Goal: Transaction & Acquisition: Purchase product/service

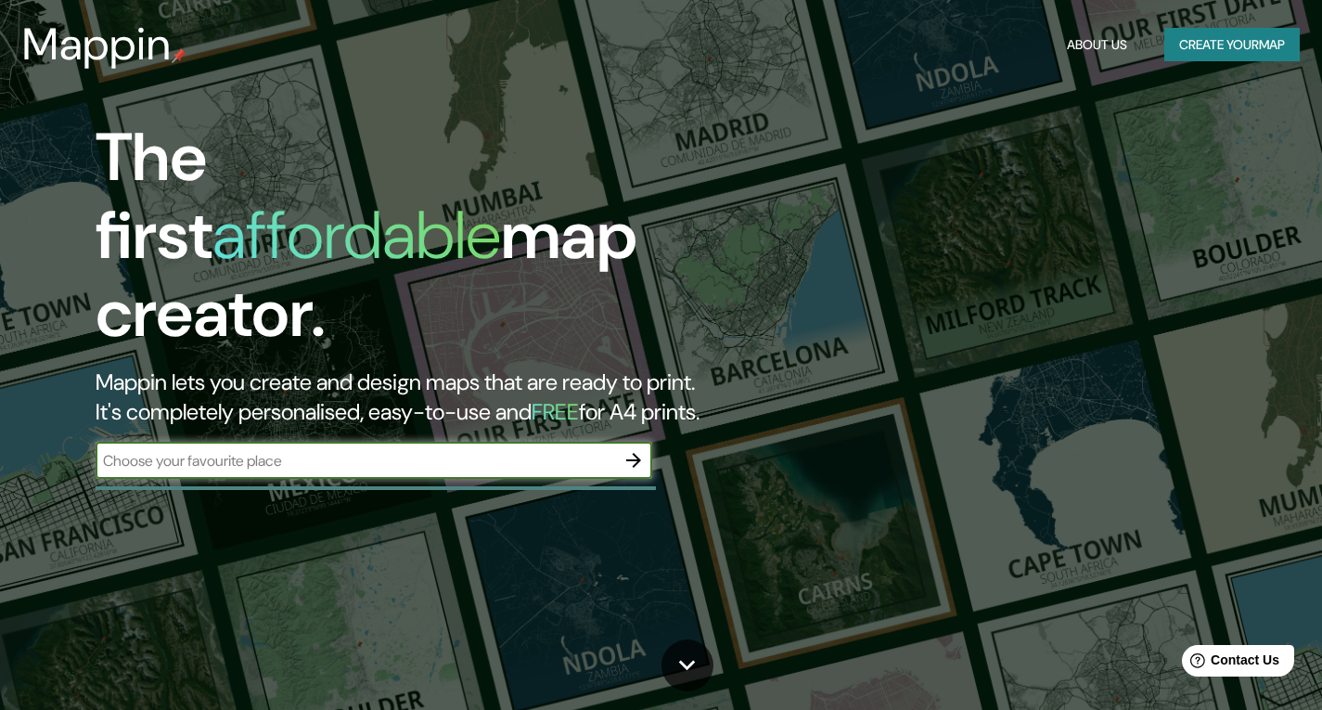
click at [359, 450] on input "text" at bounding box center [355, 460] width 519 height 21
type input "[PERSON_NAME]"
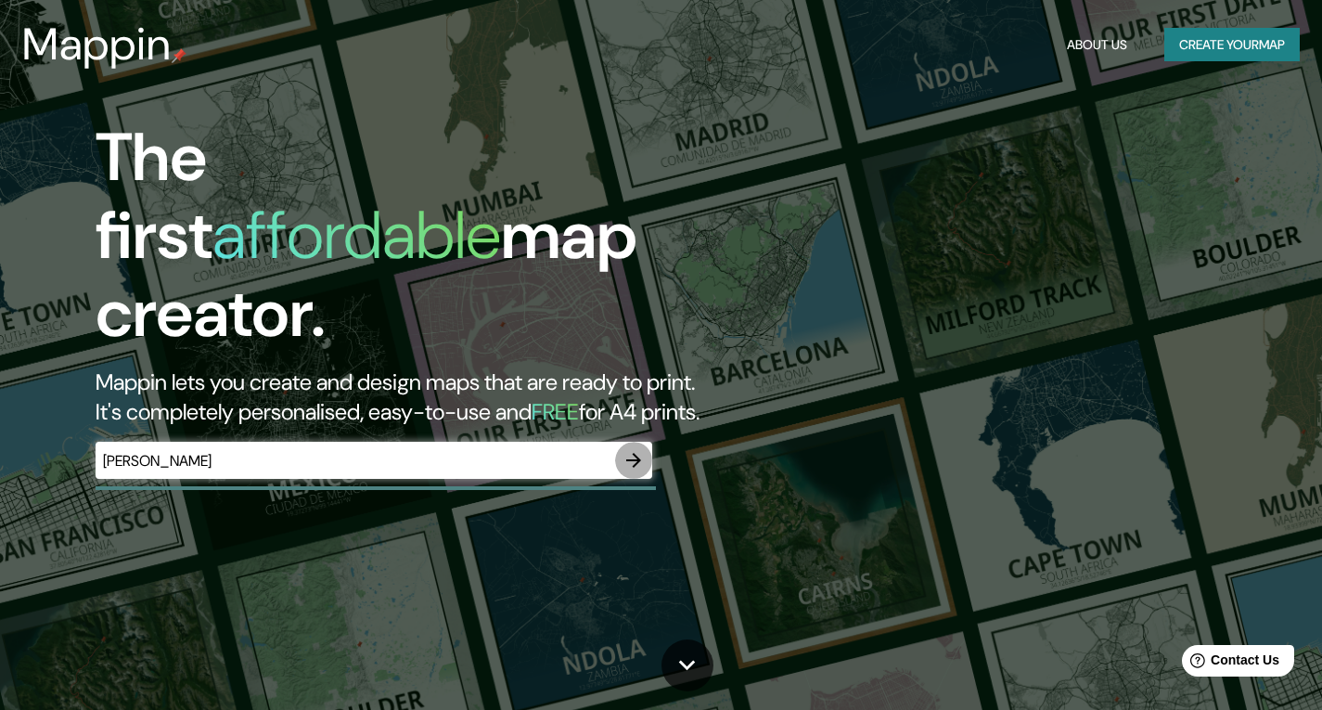
click at [634, 453] on icon "button" at bounding box center [633, 460] width 15 height 15
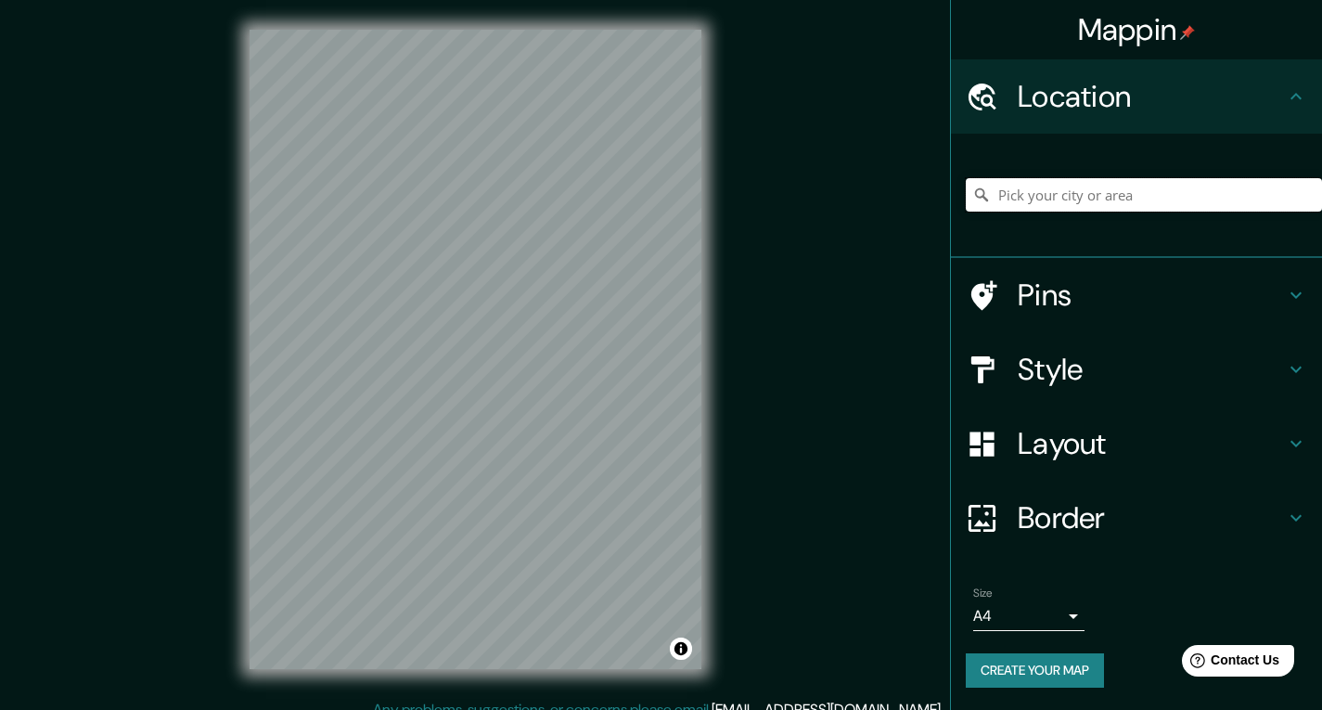
click at [1033, 199] on input "Pick your city or area" at bounding box center [1144, 194] width 356 height 33
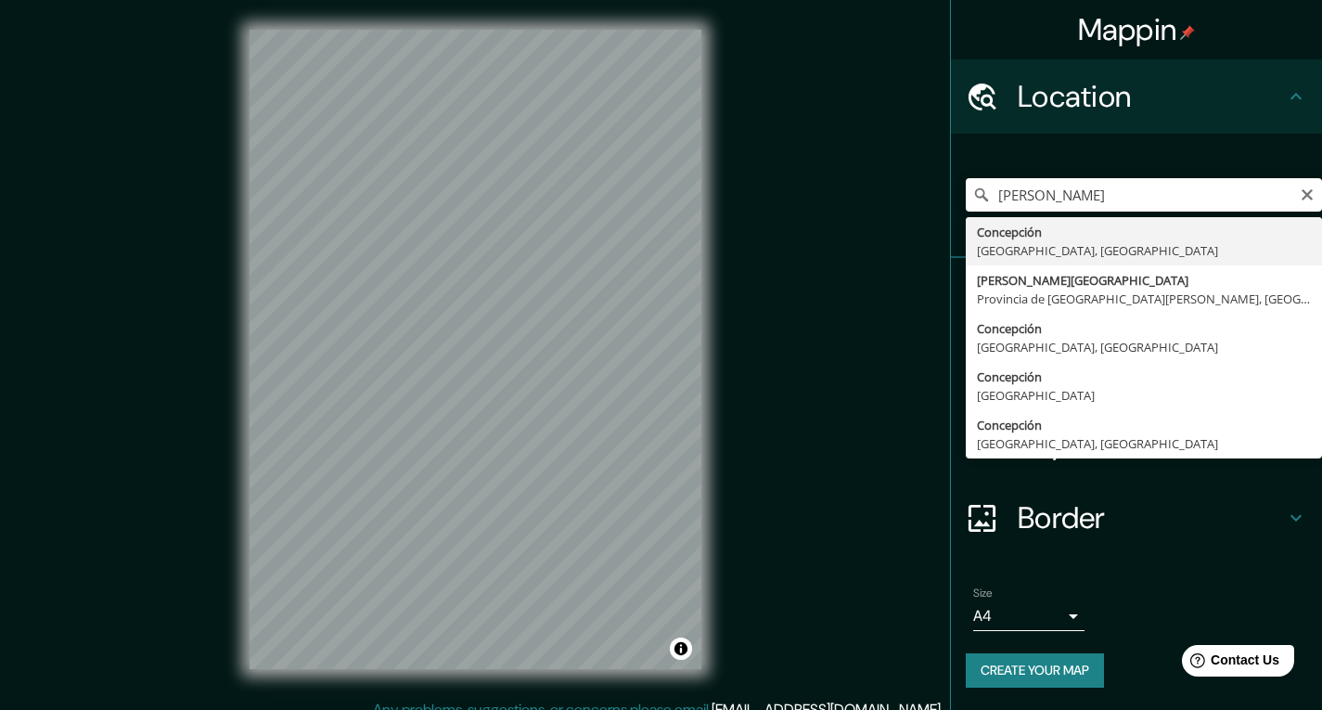
type input "[GEOGRAPHIC_DATA], [GEOGRAPHIC_DATA], [GEOGRAPHIC_DATA]"
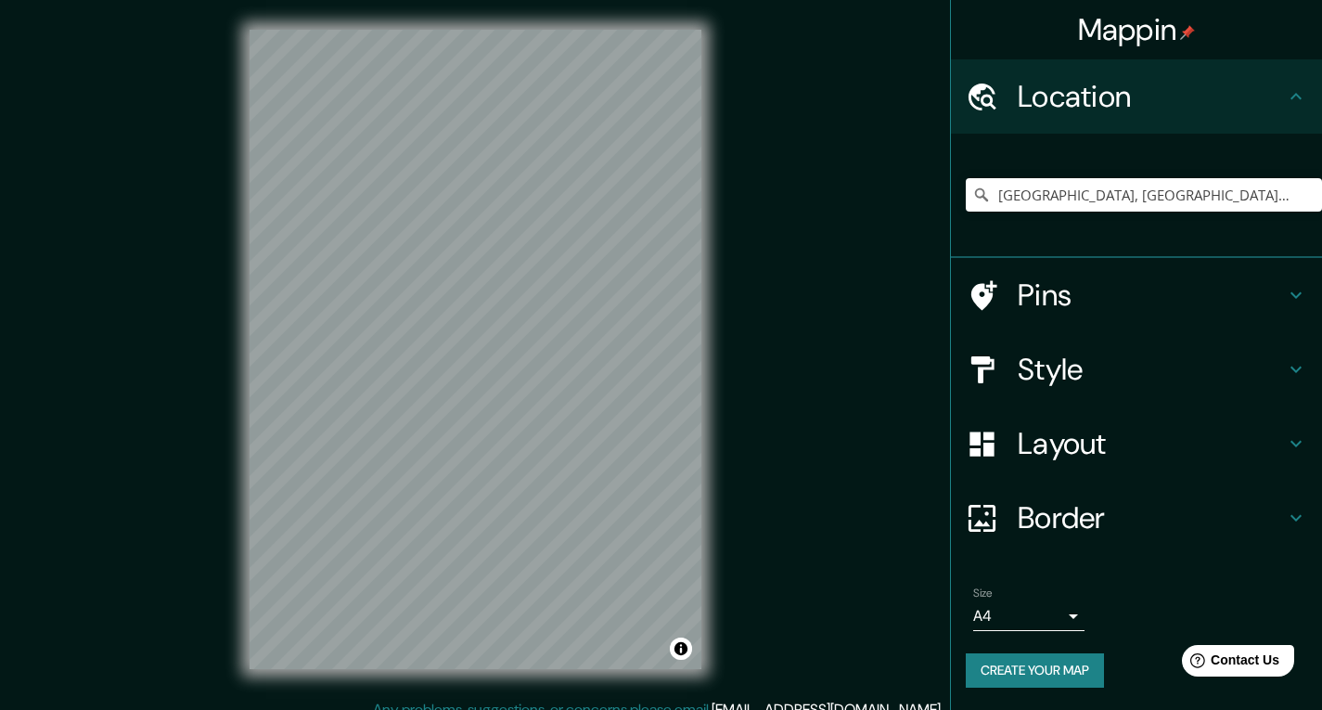
click at [1078, 617] on body "Mappin Location [GEOGRAPHIC_DATA], [GEOGRAPHIC_DATA], [GEOGRAPHIC_DATA] Pins St…" at bounding box center [661, 355] width 1322 height 710
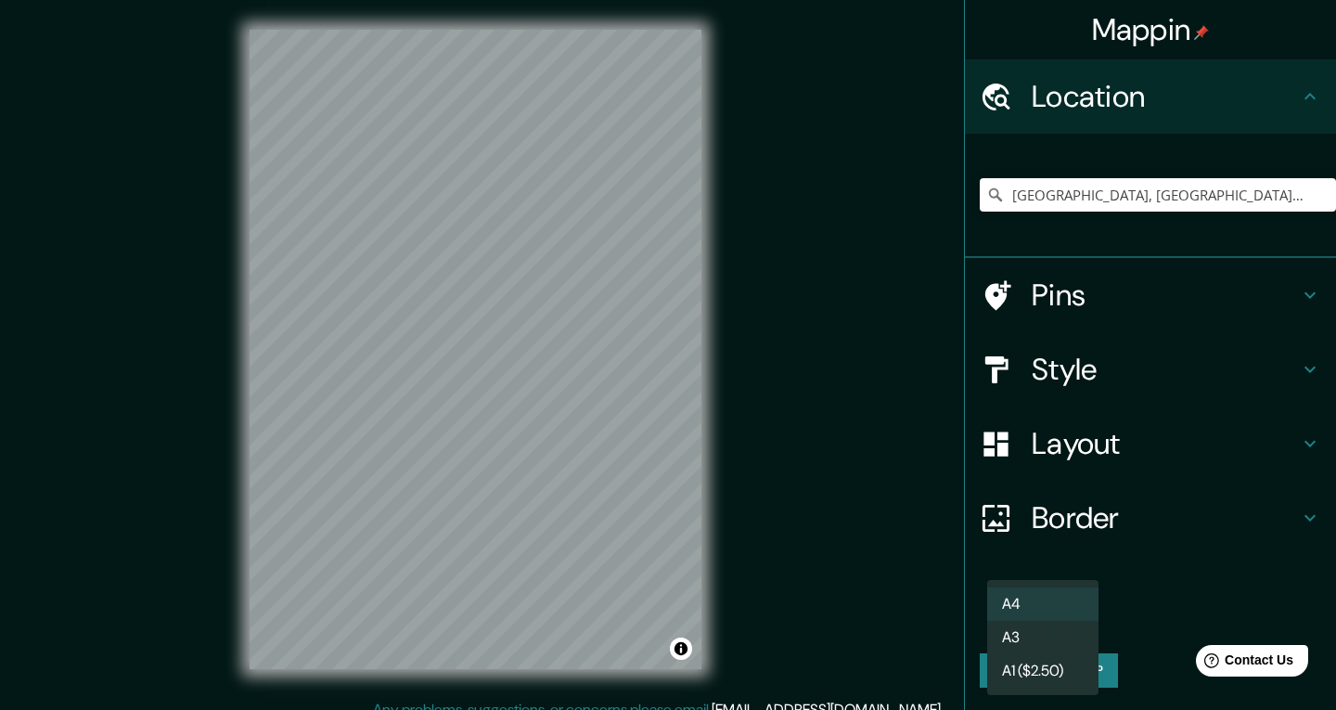
click at [1063, 663] on li "A1 ($2.50)" at bounding box center [1042, 670] width 111 height 33
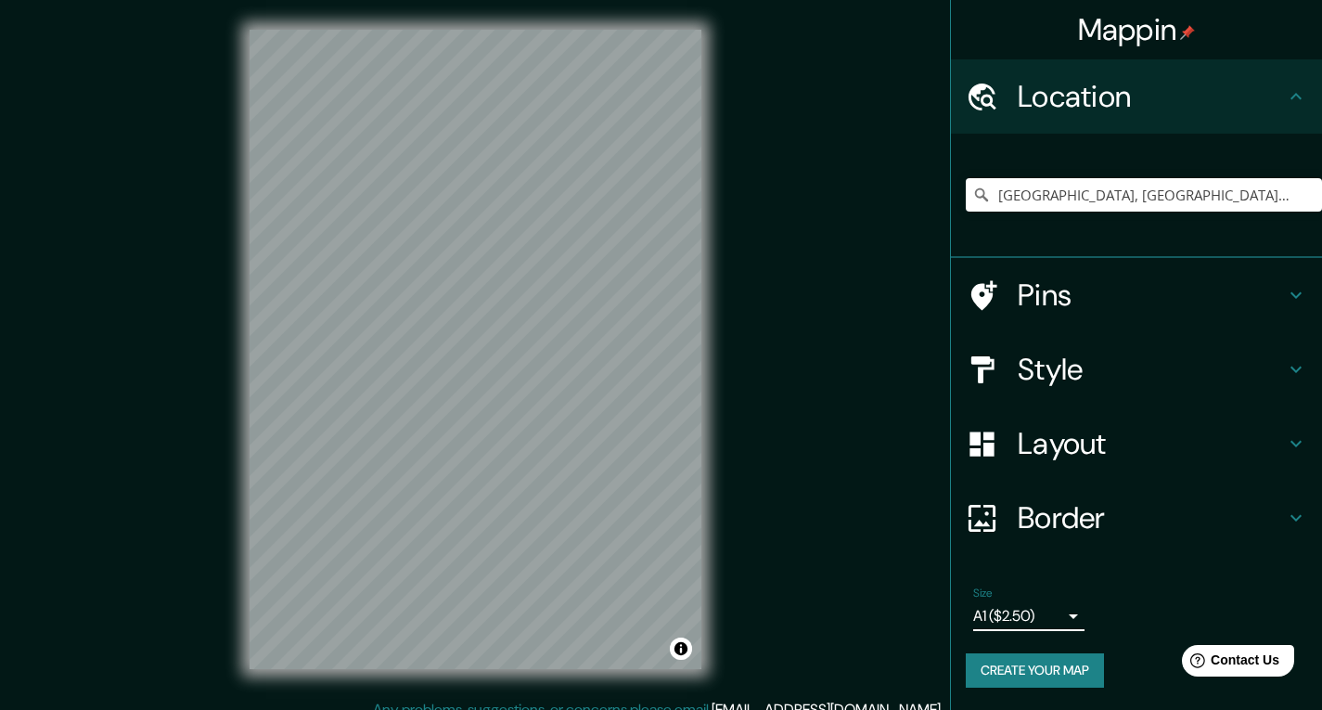
click at [1070, 618] on body "Mappin Location [GEOGRAPHIC_DATA], [GEOGRAPHIC_DATA], [GEOGRAPHIC_DATA] Pins St…" at bounding box center [661, 355] width 1322 height 710
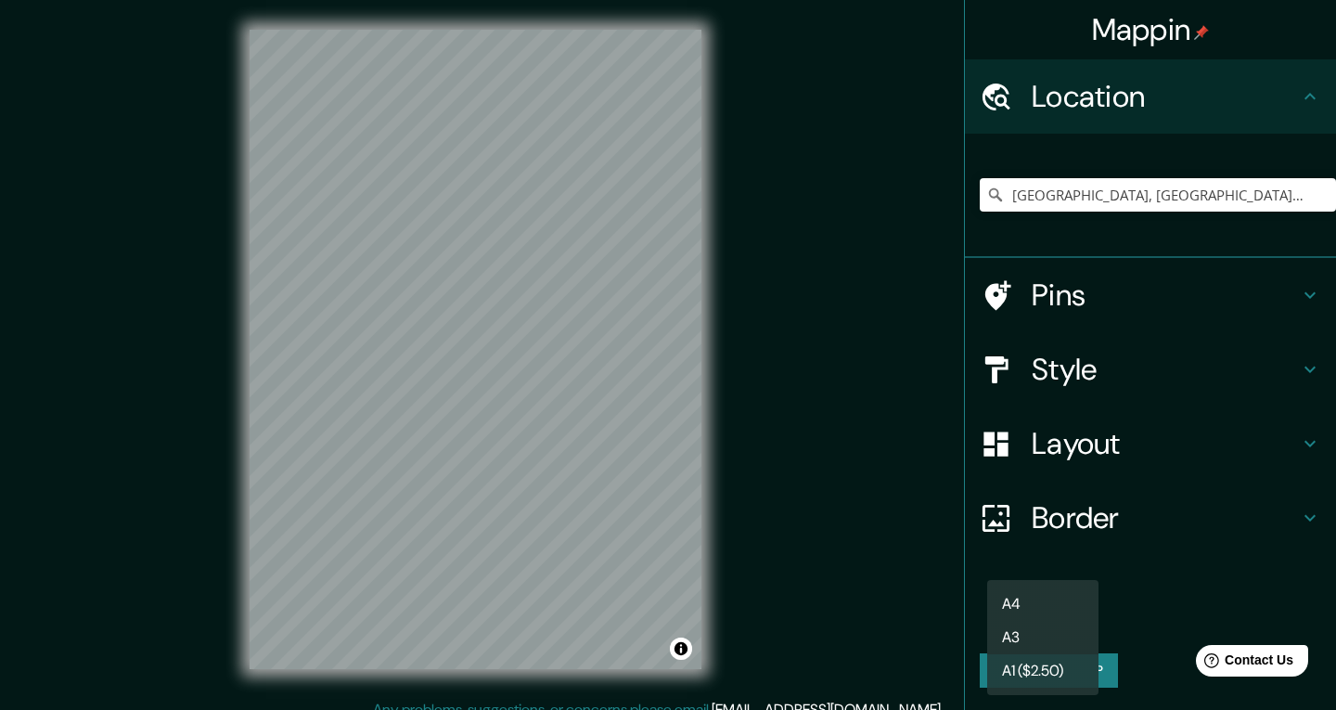
click at [1059, 610] on li "A4" at bounding box center [1042, 603] width 111 height 33
type input "single"
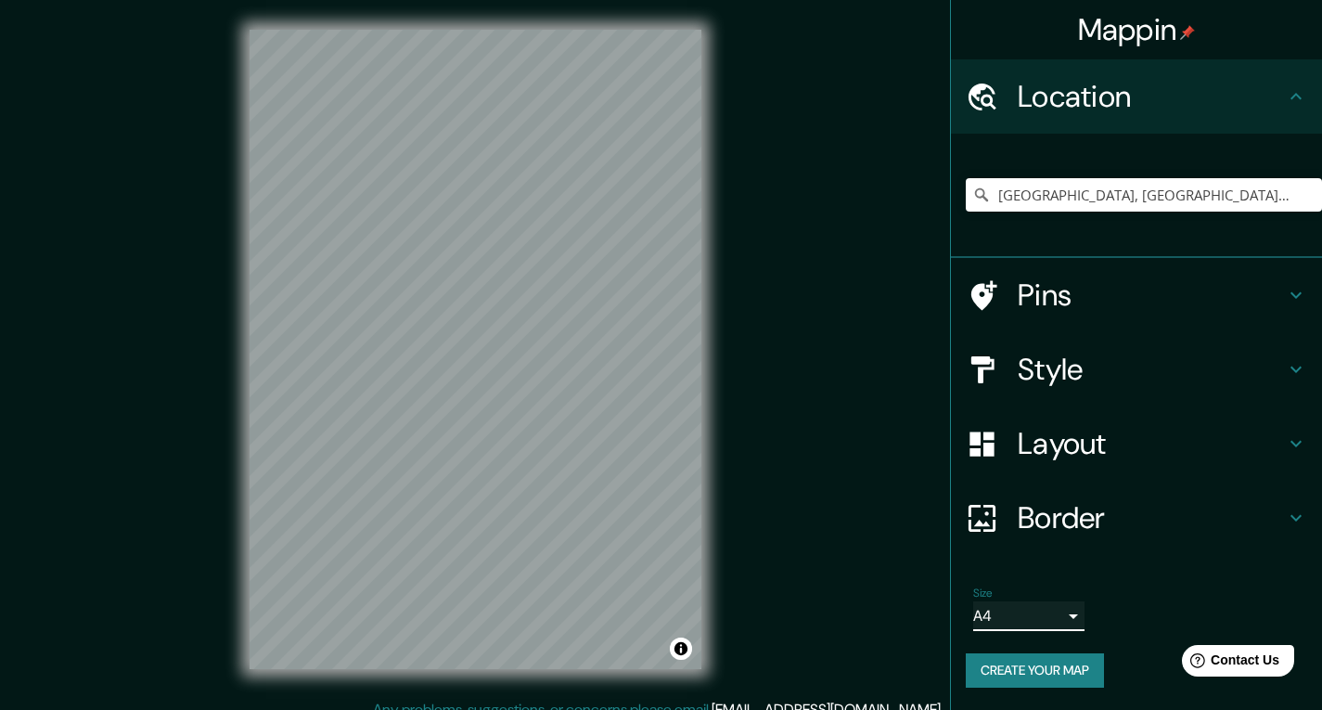
scroll to position [18, 0]
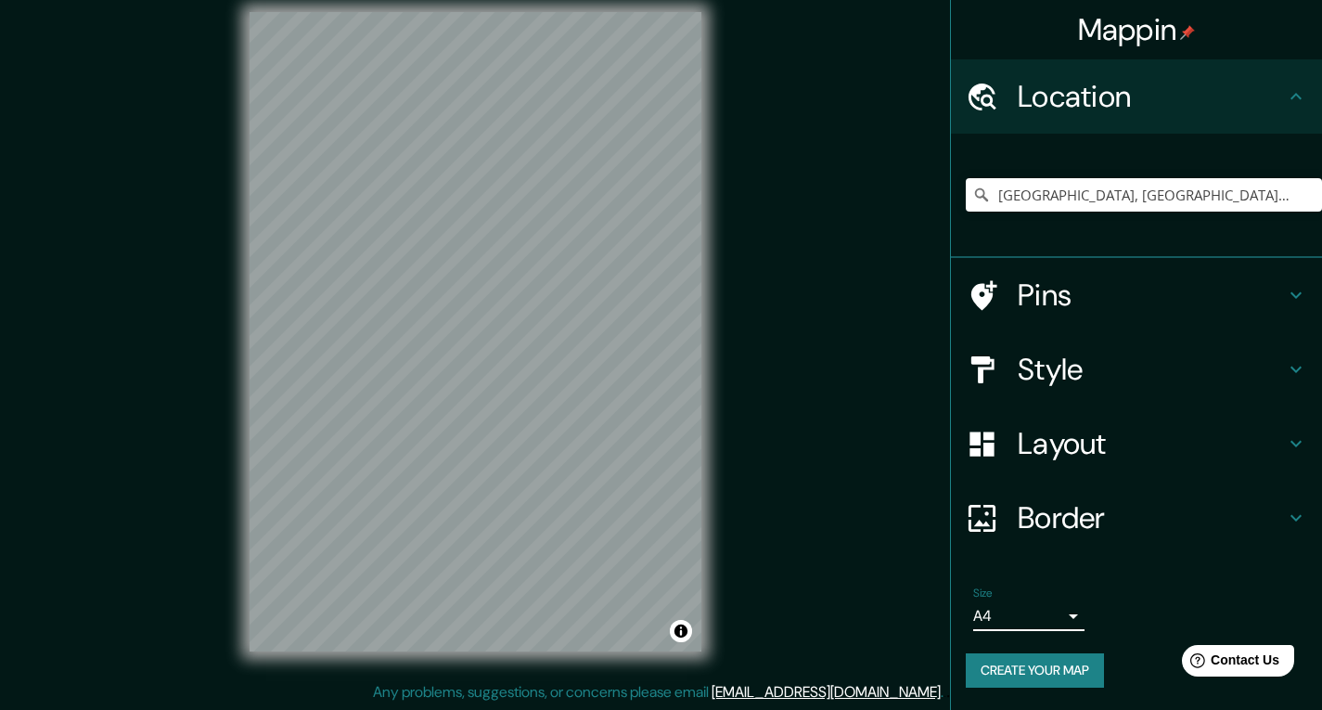
click at [1144, 522] on h4 "Border" at bounding box center [1151, 517] width 267 height 37
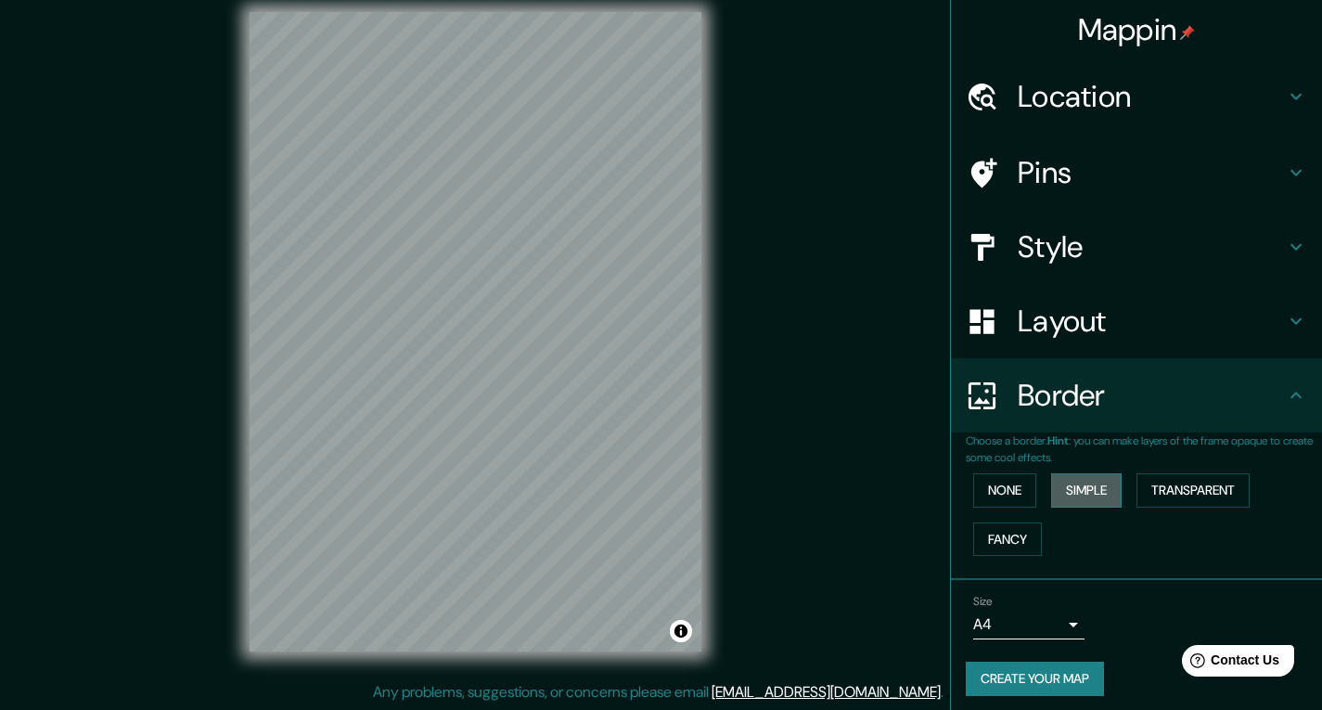
click at [1094, 487] on button "Simple" at bounding box center [1086, 490] width 70 height 34
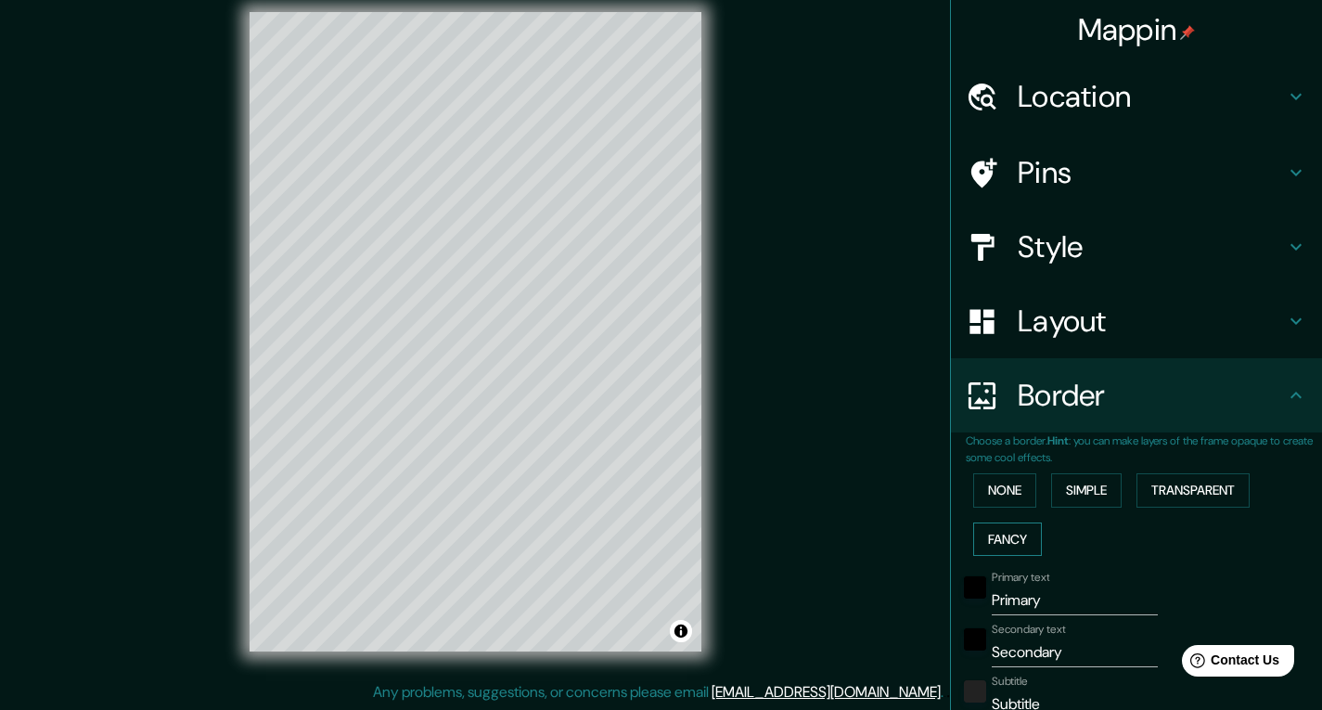
click at [1008, 537] on button "Fancy" at bounding box center [1007, 539] width 69 height 34
click at [1000, 488] on button "None" at bounding box center [1004, 490] width 63 height 34
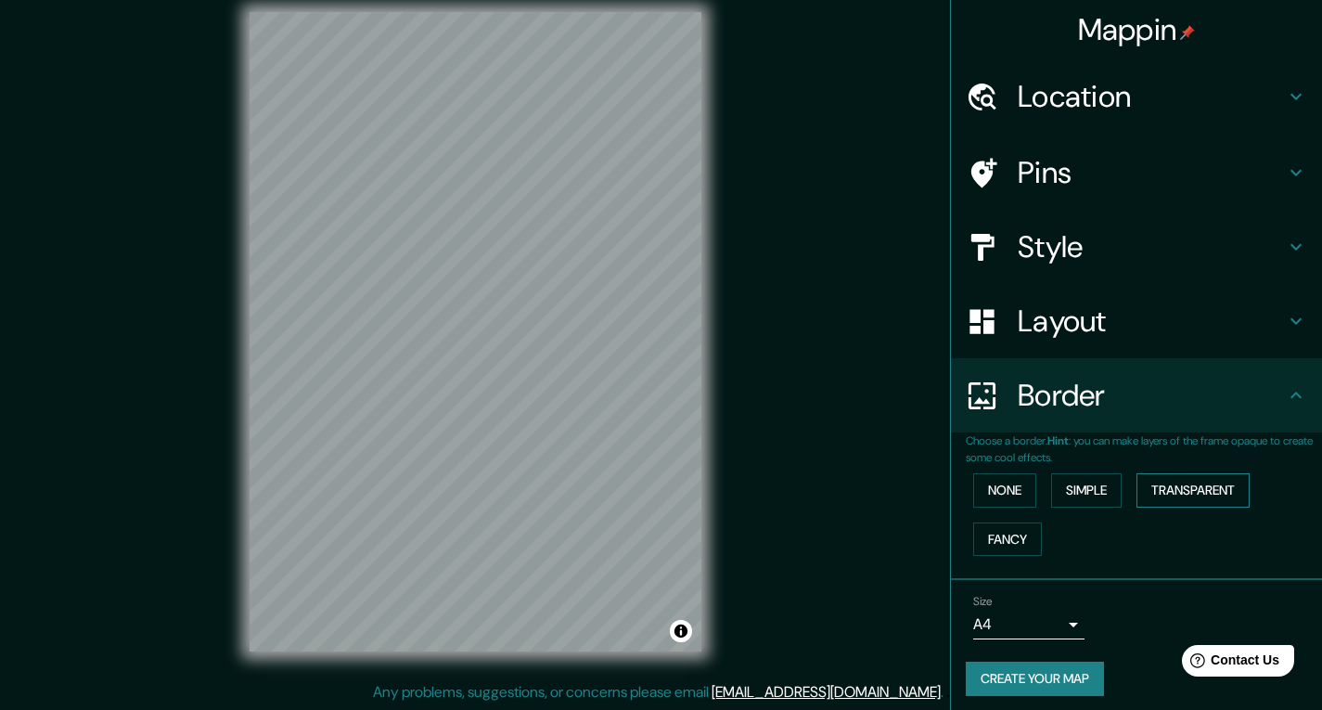
click at [1211, 482] on button "Transparent" at bounding box center [1192, 490] width 113 height 34
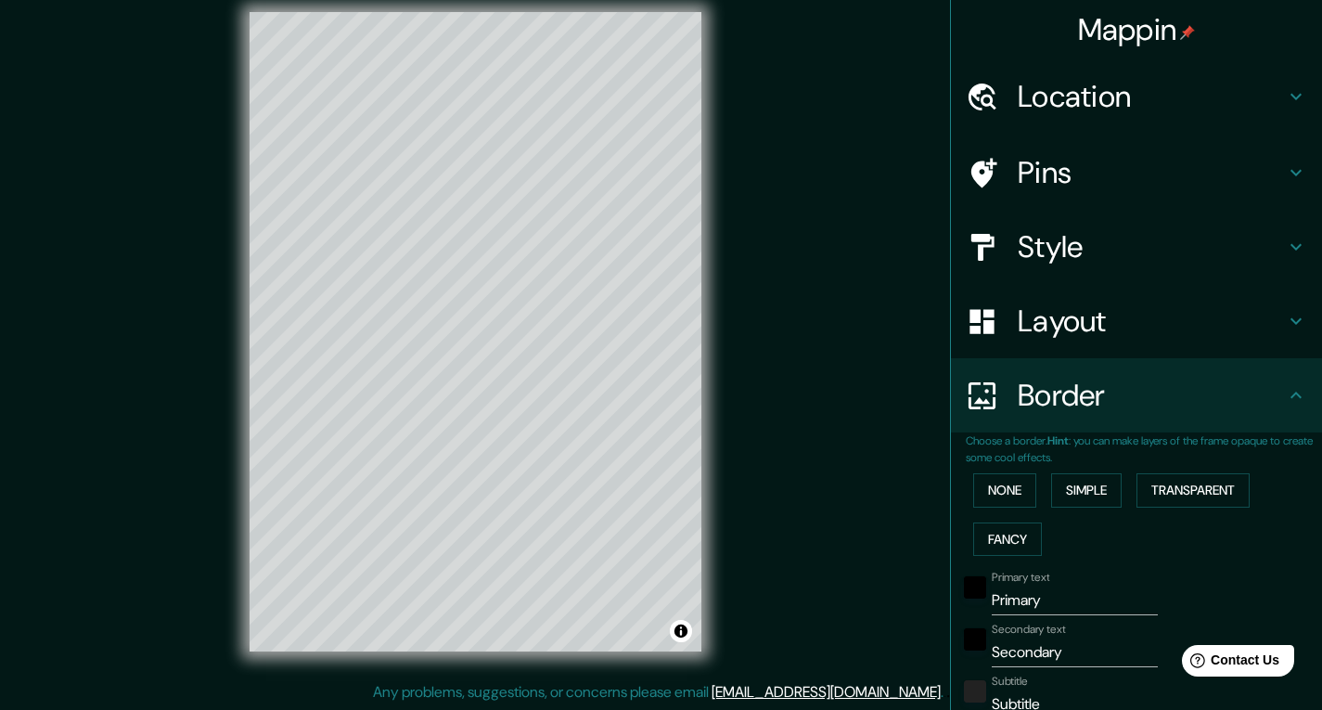
click at [1267, 248] on h4 "Style" at bounding box center [1151, 246] width 267 height 37
type input "234"
type input "39"
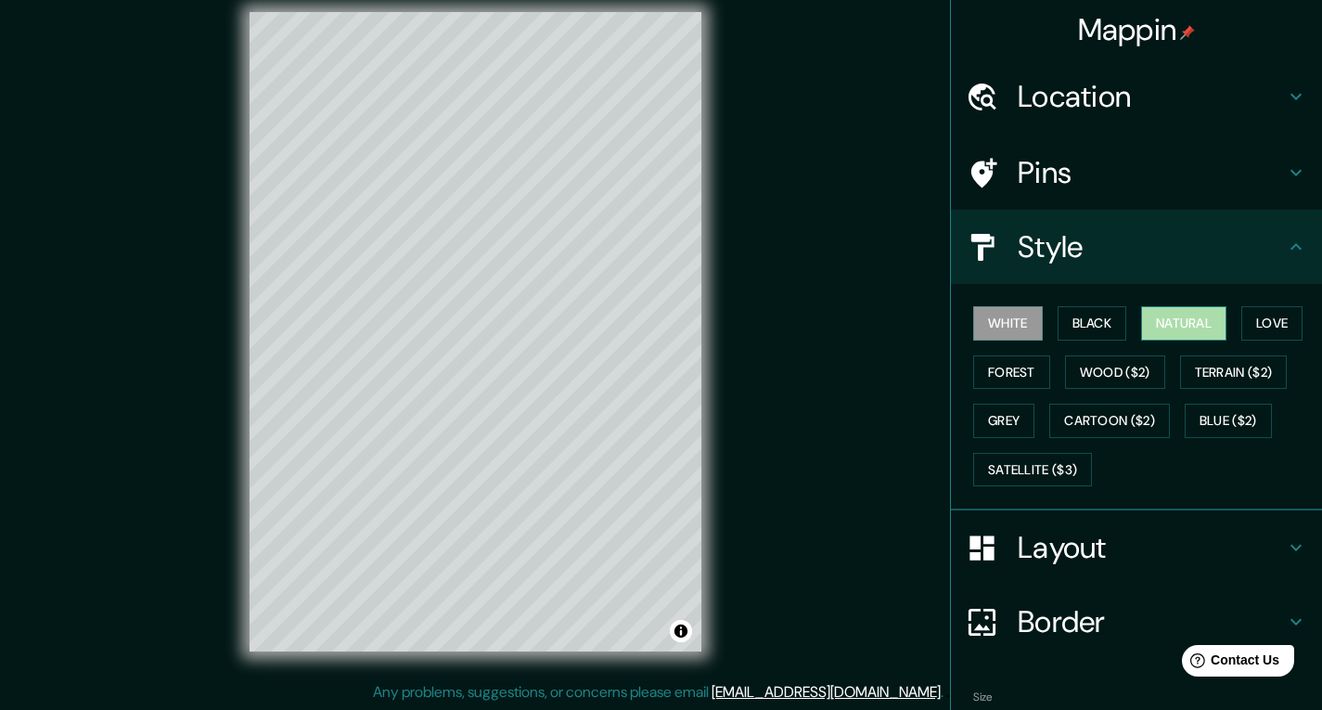
click at [1166, 321] on button "Natural" at bounding box center [1183, 323] width 85 height 34
click at [1011, 379] on button "Forest" at bounding box center [1011, 372] width 77 height 34
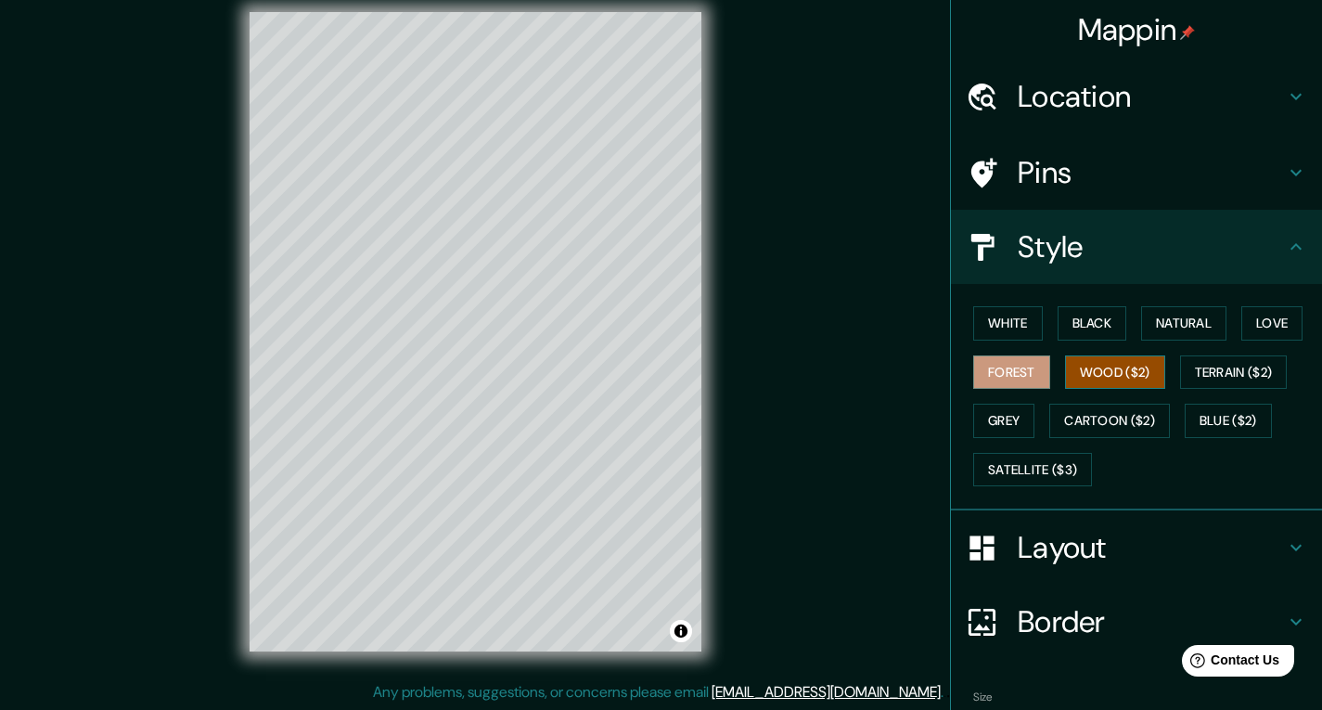
click at [1093, 378] on button "Wood ($2)" at bounding box center [1115, 372] width 100 height 34
click at [1211, 383] on button "Terrain ($2)" at bounding box center [1234, 372] width 108 height 34
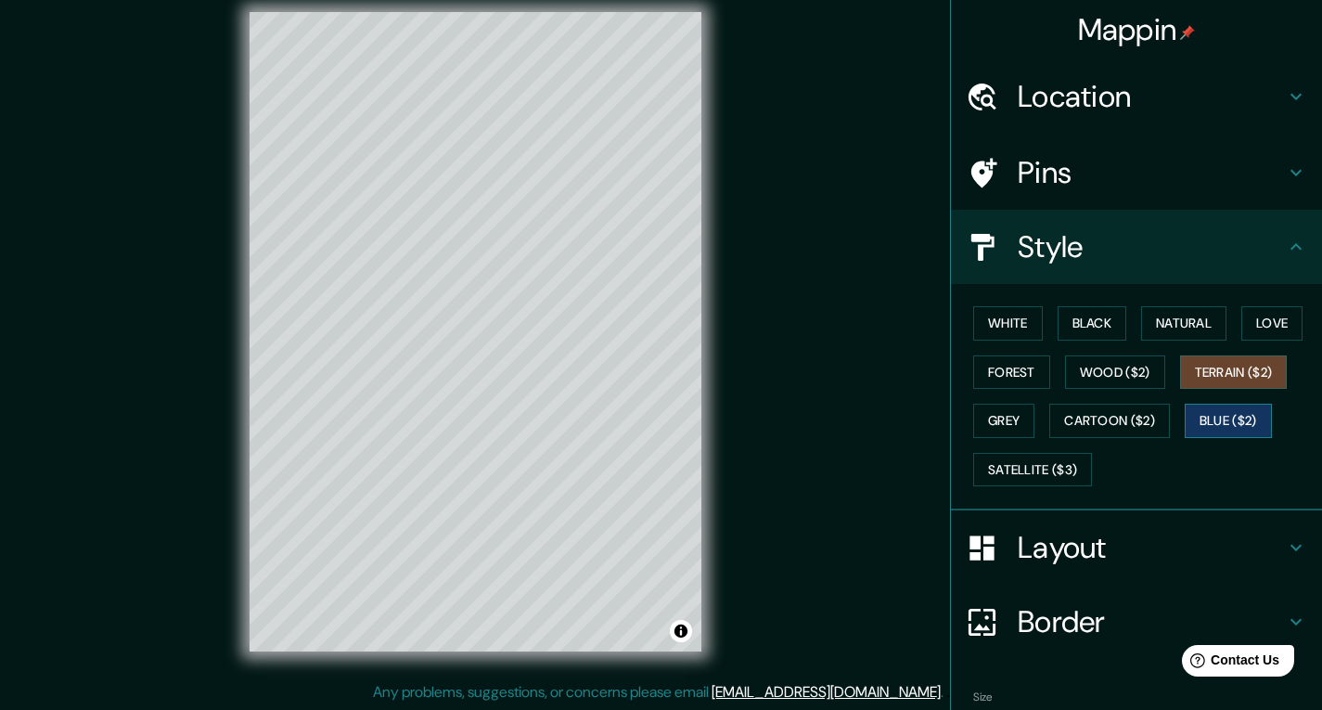
click at [1221, 417] on button "Blue ($2)" at bounding box center [1228, 421] width 87 height 34
click at [1141, 422] on button "Cartoon ($2)" at bounding box center [1109, 421] width 121 height 34
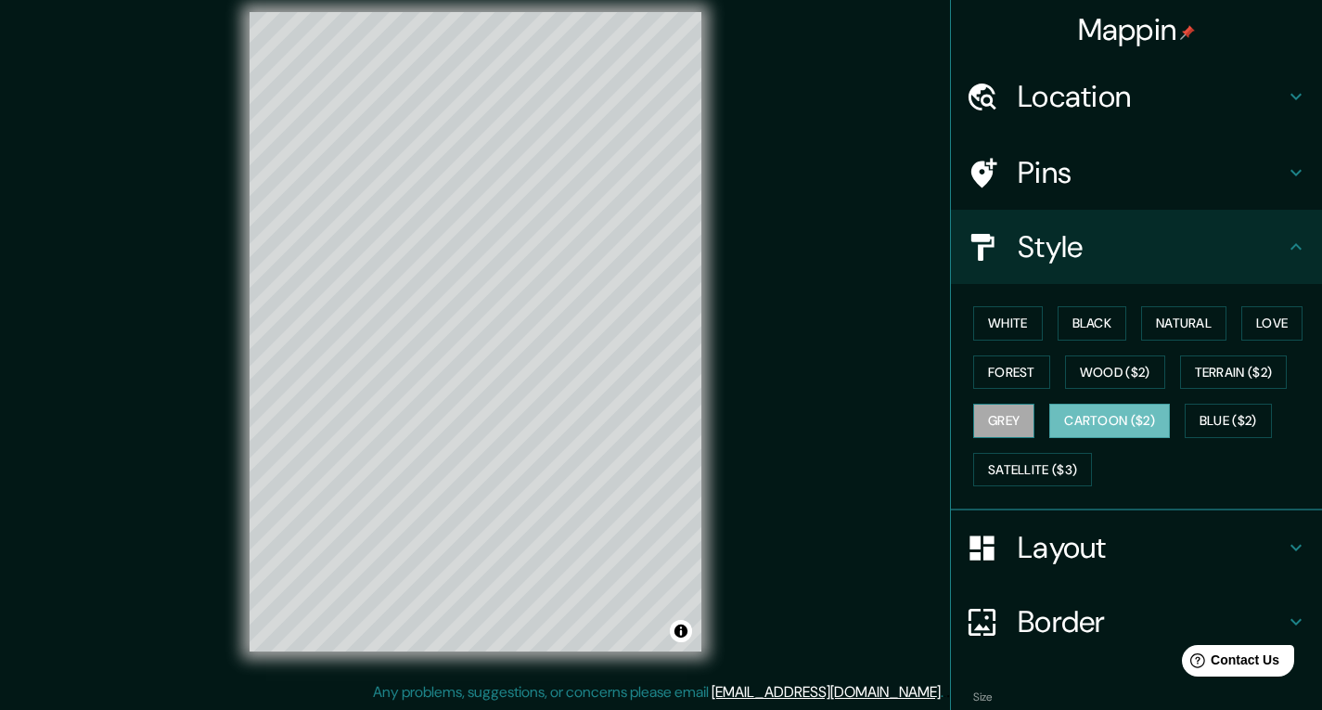
click at [1013, 431] on button "Grey" at bounding box center [1003, 421] width 61 height 34
click at [1109, 414] on button "Cartoon ($2)" at bounding box center [1109, 421] width 121 height 34
click at [1011, 371] on button "Forest" at bounding box center [1011, 372] width 77 height 34
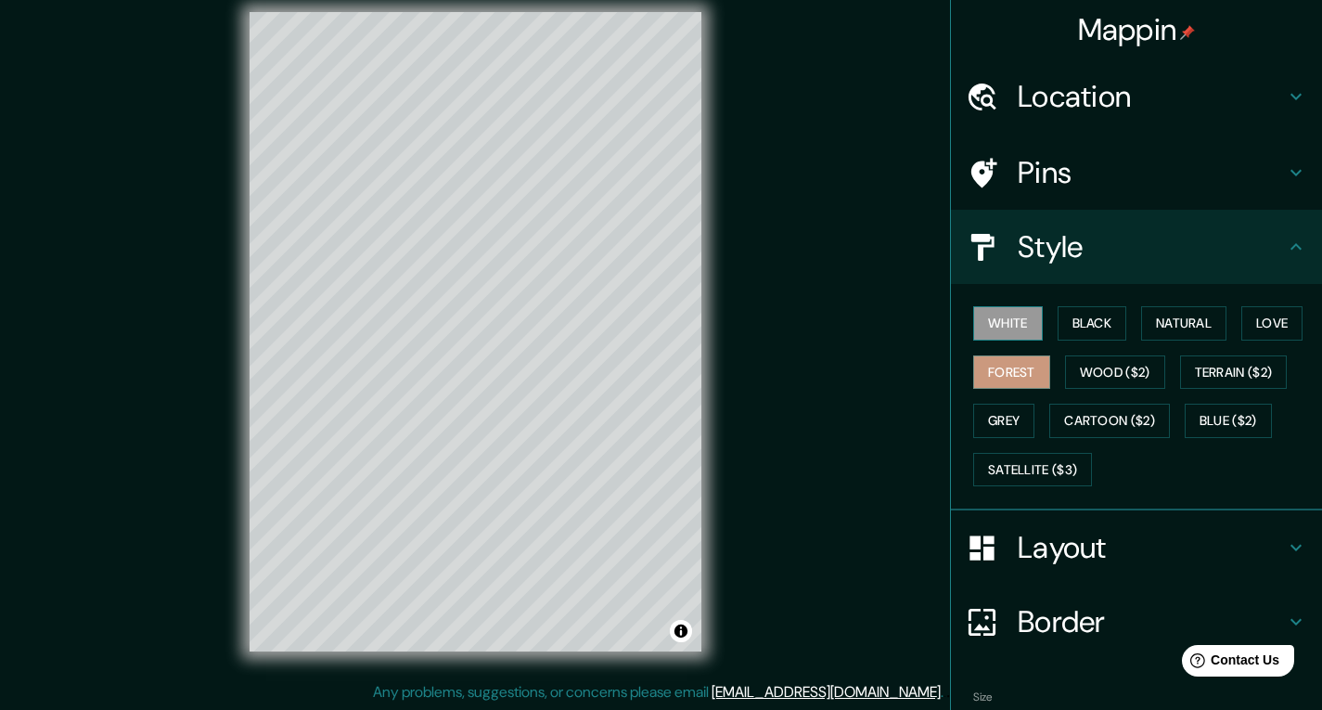
click at [1008, 320] on button "White" at bounding box center [1008, 323] width 70 height 34
click at [1088, 321] on button "Black" at bounding box center [1092, 323] width 70 height 34
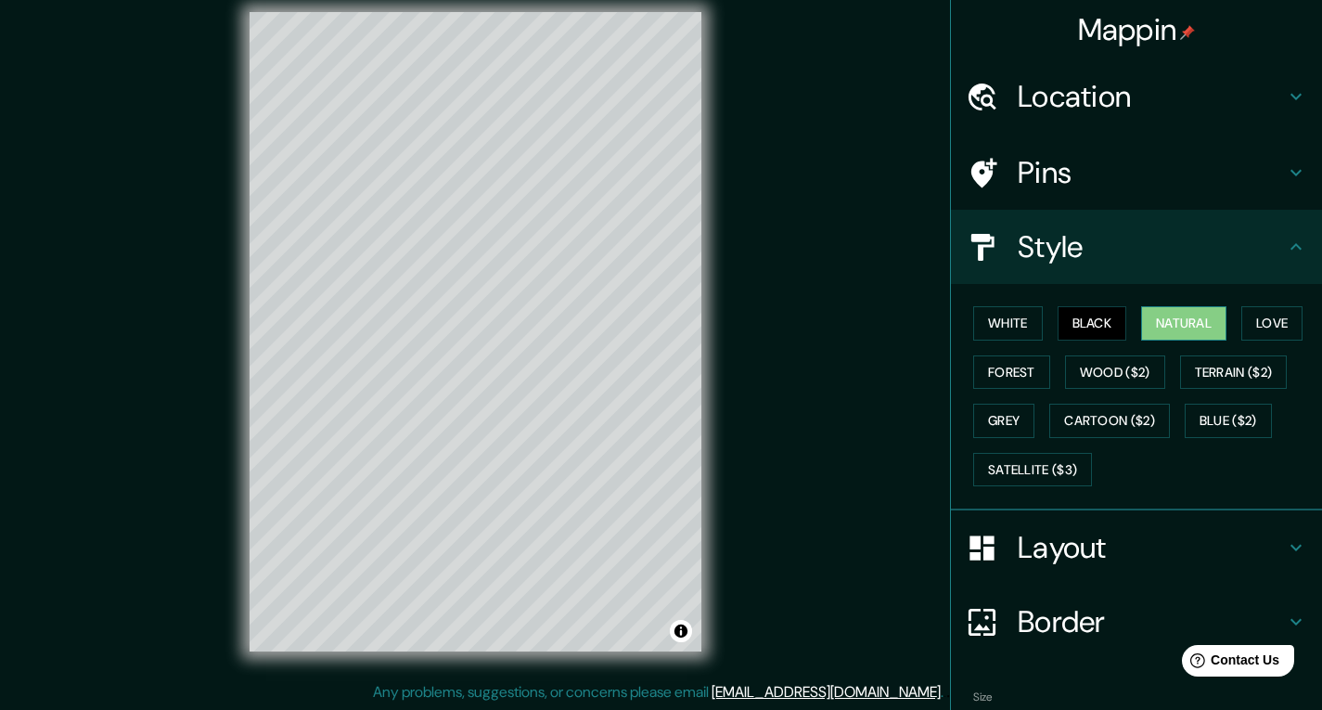
click at [1171, 321] on button "Natural" at bounding box center [1183, 323] width 85 height 34
click at [1250, 326] on button "Love" at bounding box center [1271, 323] width 61 height 34
click at [1203, 324] on button "Natural" at bounding box center [1183, 323] width 85 height 34
click at [1114, 169] on h4 "Pins" at bounding box center [1151, 172] width 267 height 37
type input "234"
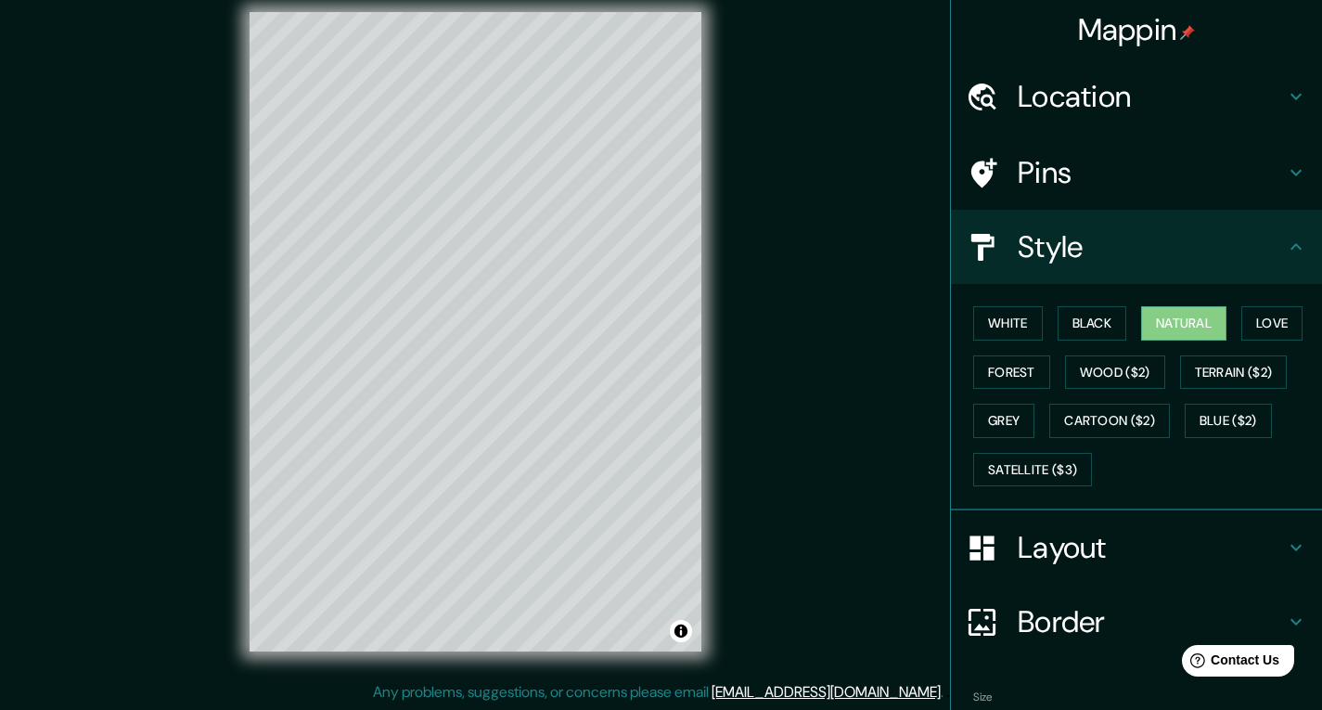
type input "39"
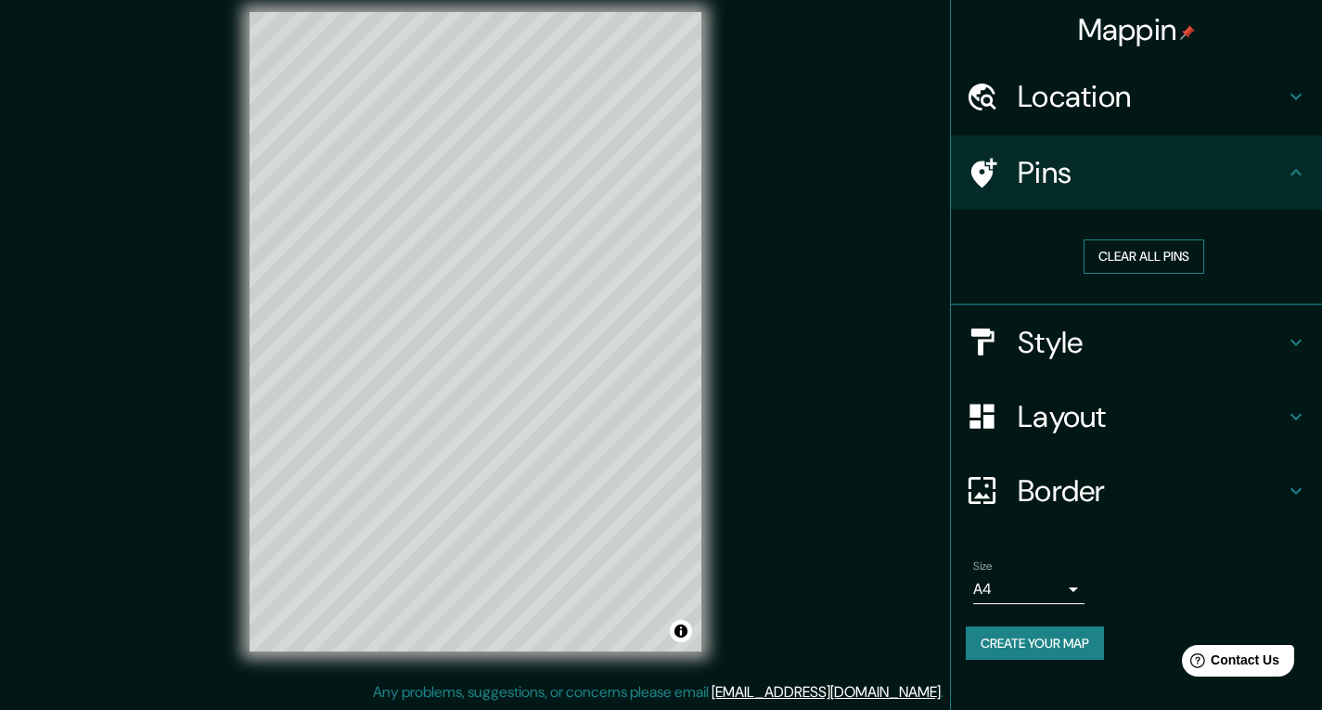
click at [1134, 262] on button "Clear all pins" at bounding box center [1143, 256] width 121 height 34
click at [1084, 175] on h4 "Pins" at bounding box center [1151, 172] width 267 height 37
click at [1288, 161] on icon at bounding box center [1296, 172] width 22 height 22
click at [1297, 99] on icon at bounding box center [1296, 96] width 22 height 22
type input "234"
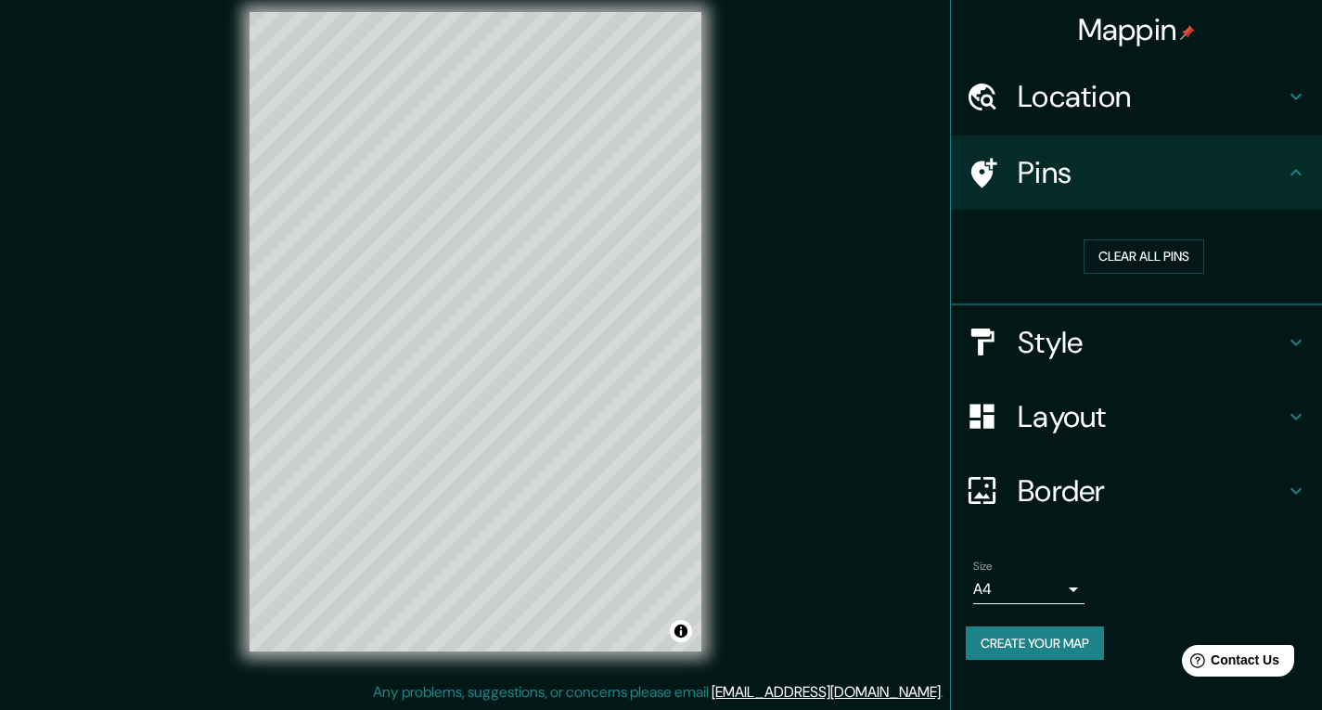
type input "39"
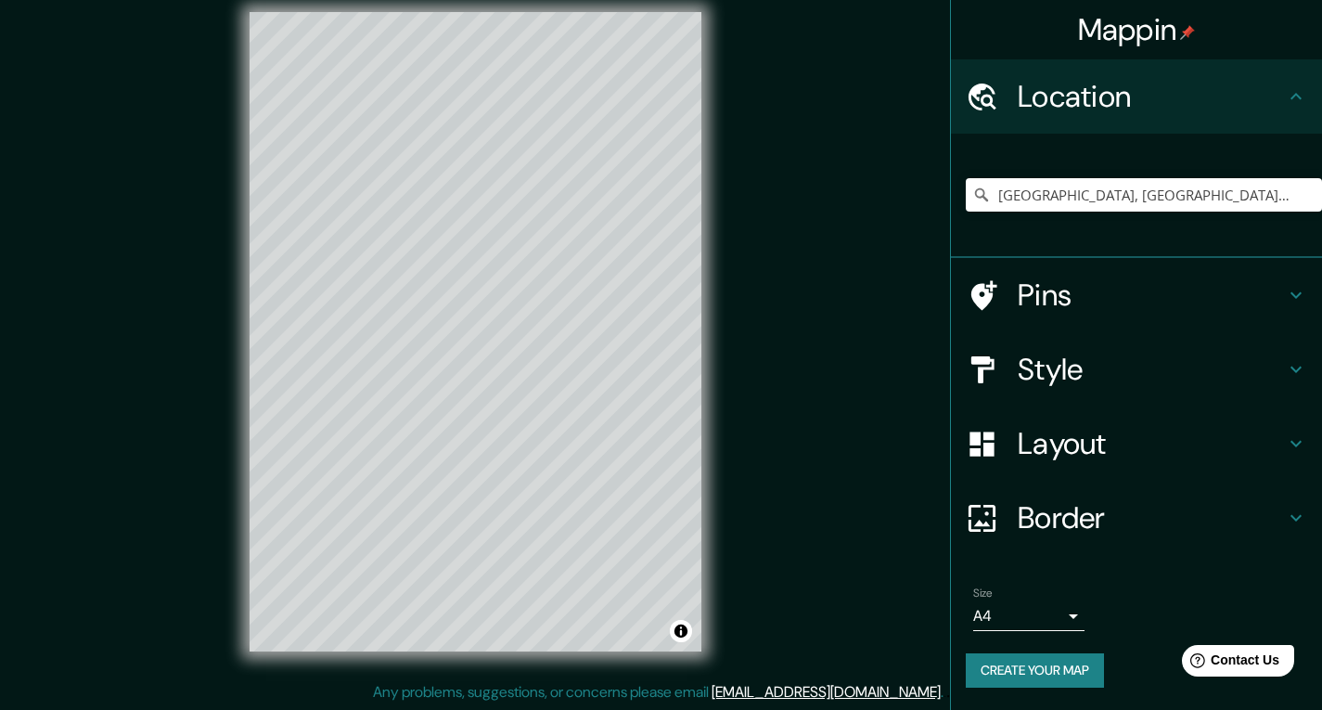
click at [1297, 442] on icon at bounding box center [1296, 443] width 22 height 22
type input "234"
type input "39"
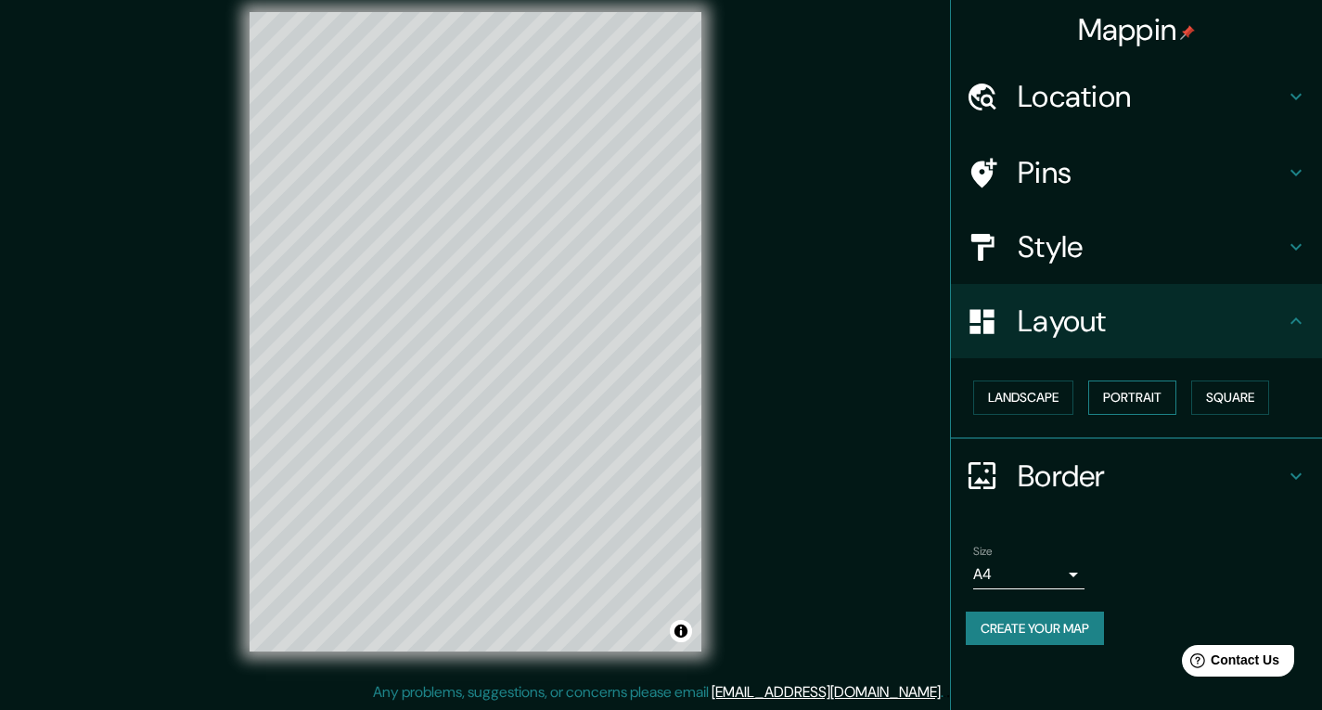
click at [1121, 409] on button "Portrait" at bounding box center [1132, 397] width 88 height 34
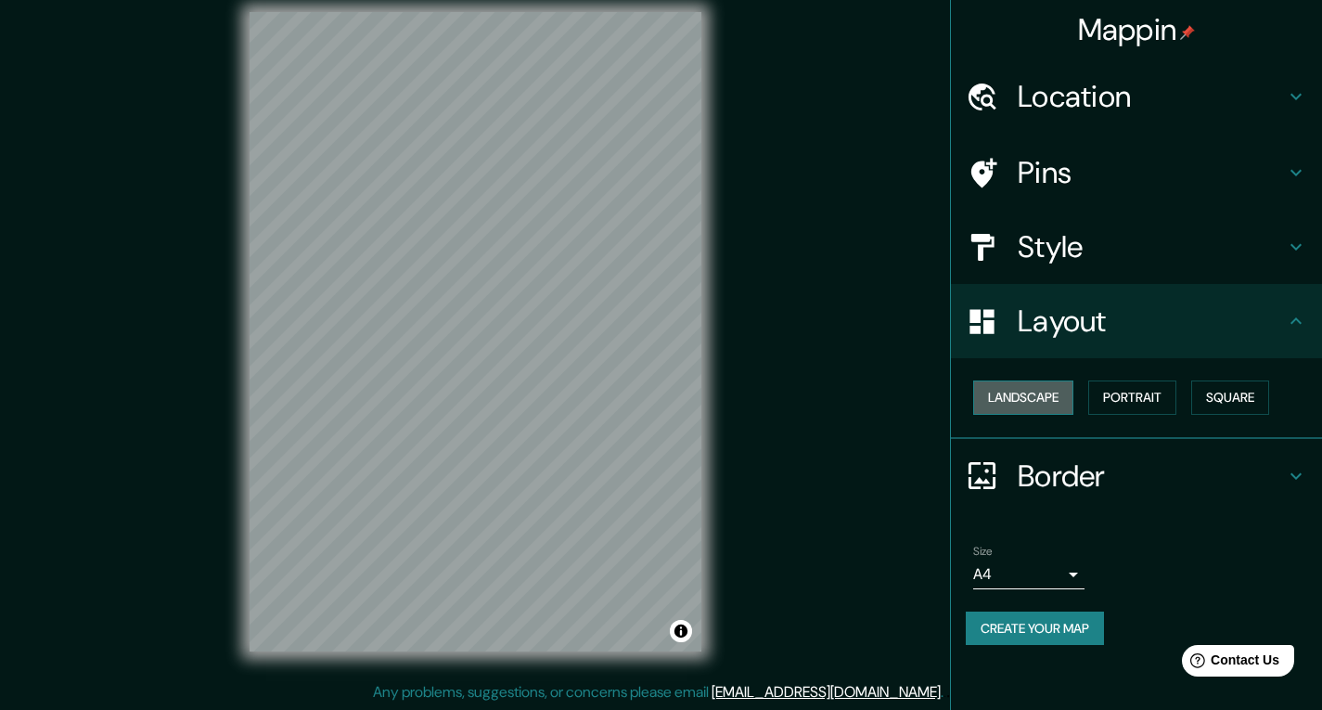
click at [1043, 408] on button "Landscape" at bounding box center [1023, 397] width 100 height 34
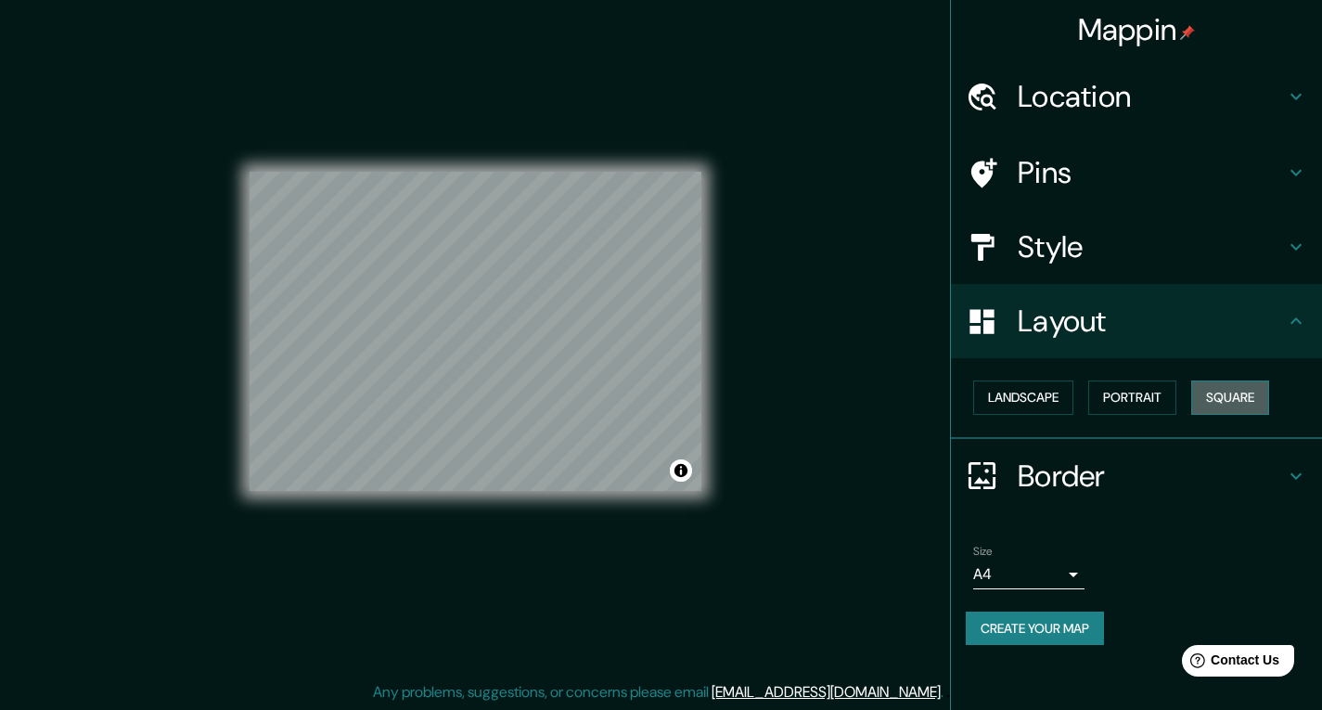
click at [1229, 391] on button "Square" at bounding box center [1230, 397] width 78 height 34
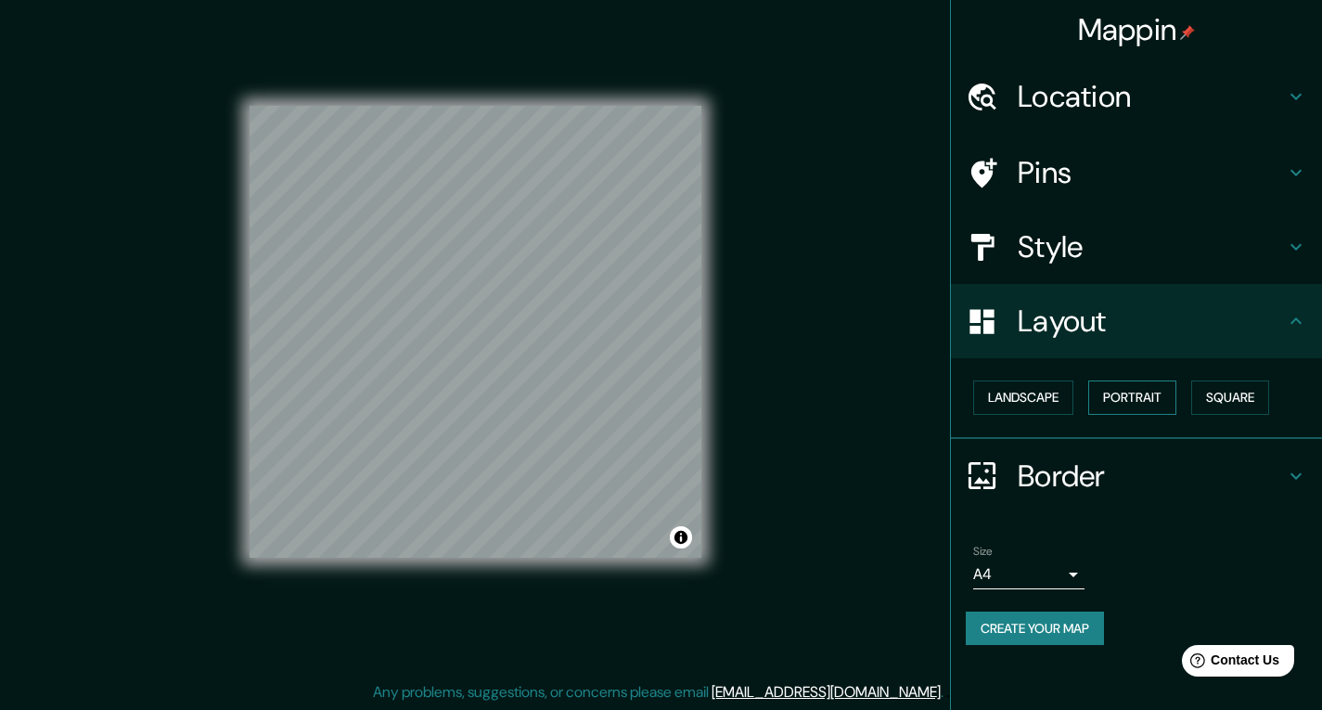
click at [1161, 401] on button "Portrait" at bounding box center [1132, 397] width 88 height 34
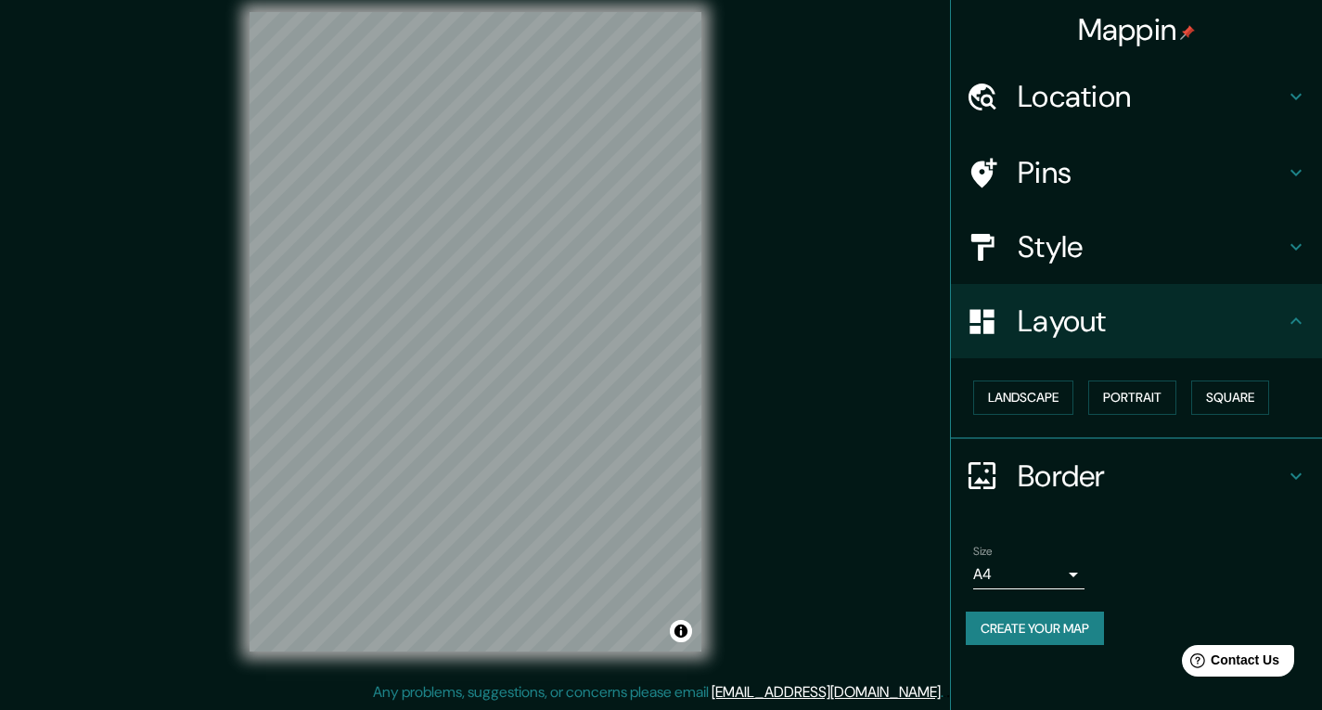
click at [1227, 478] on h4 "Border" at bounding box center [1151, 475] width 267 height 37
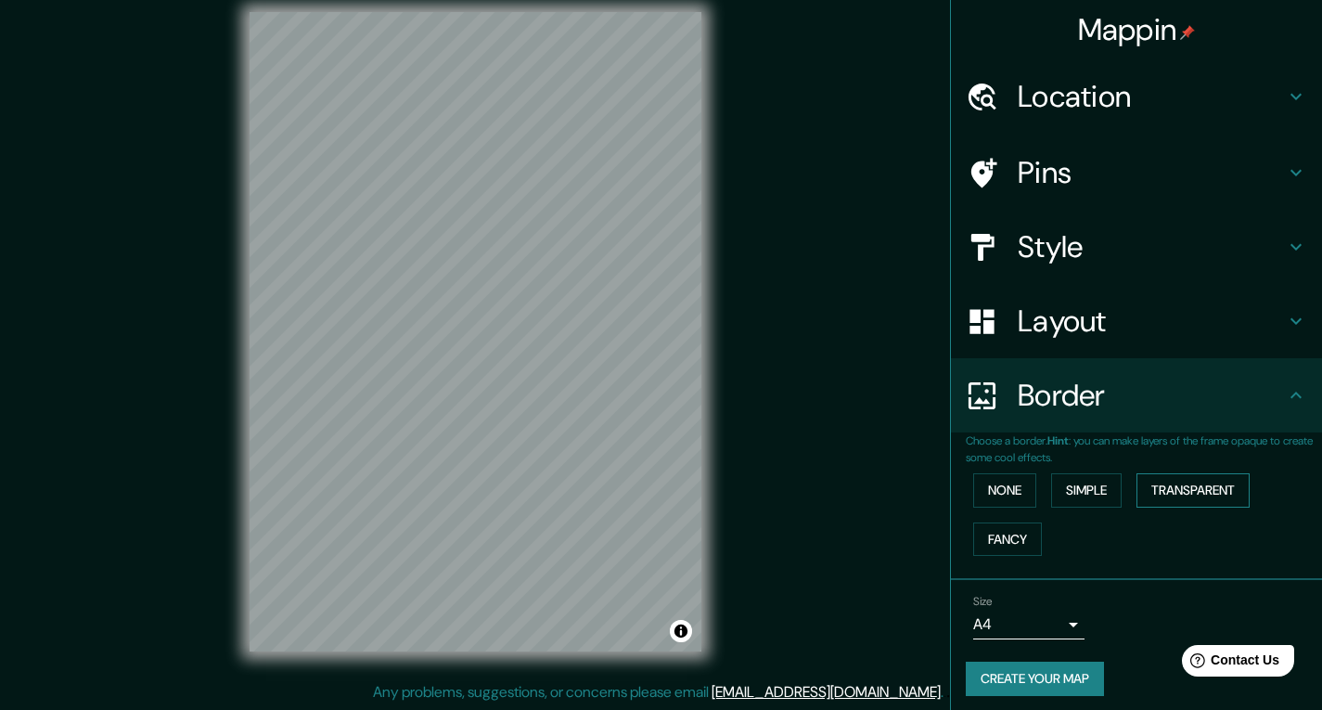
click at [1189, 489] on button "Transparent" at bounding box center [1192, 490] width 113 height 34
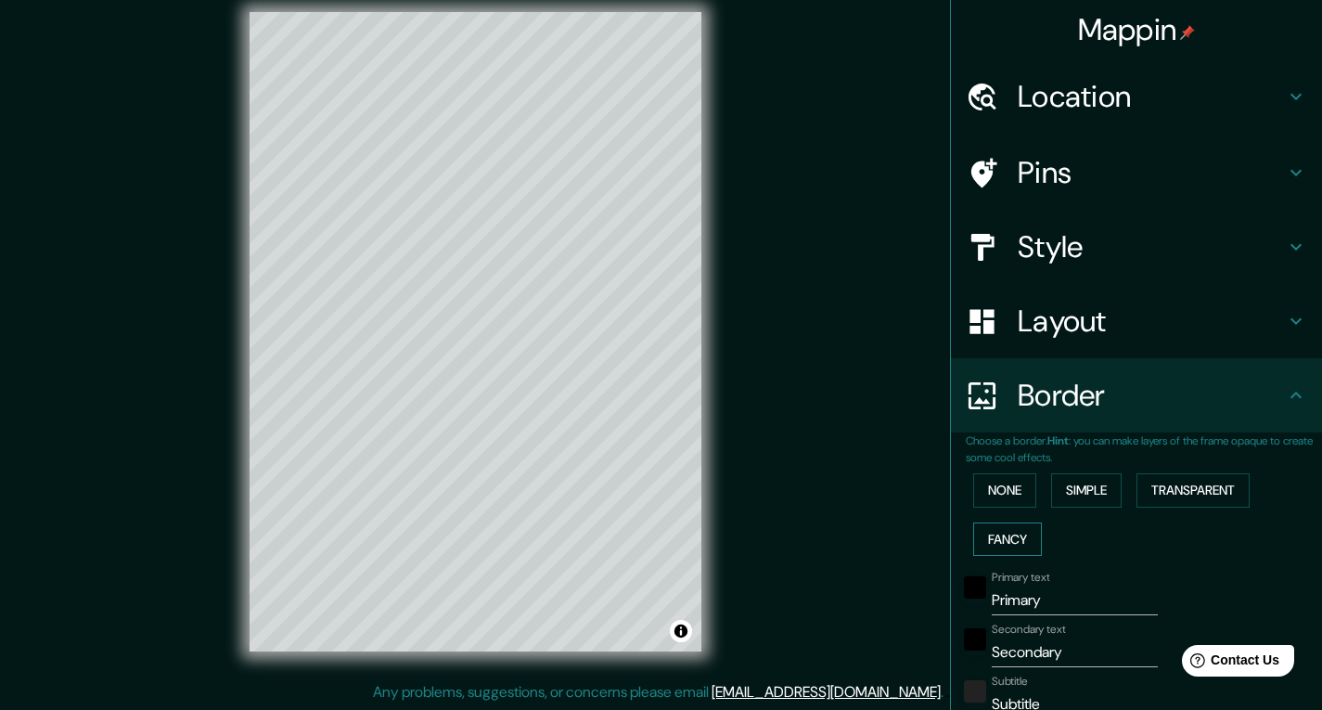
click at [1012, 539] on button "Fancy" at bounding box center [1007, 539] width 69 height 34
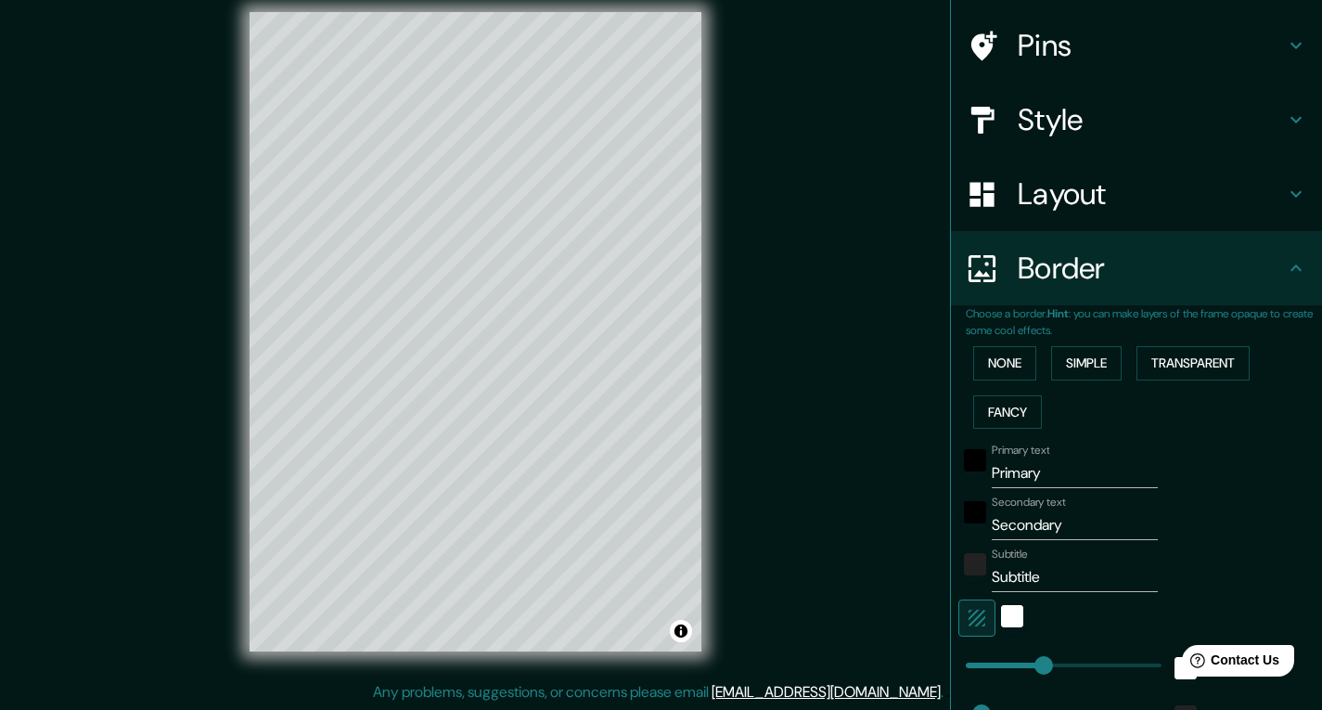
scroll to position [136, 0]
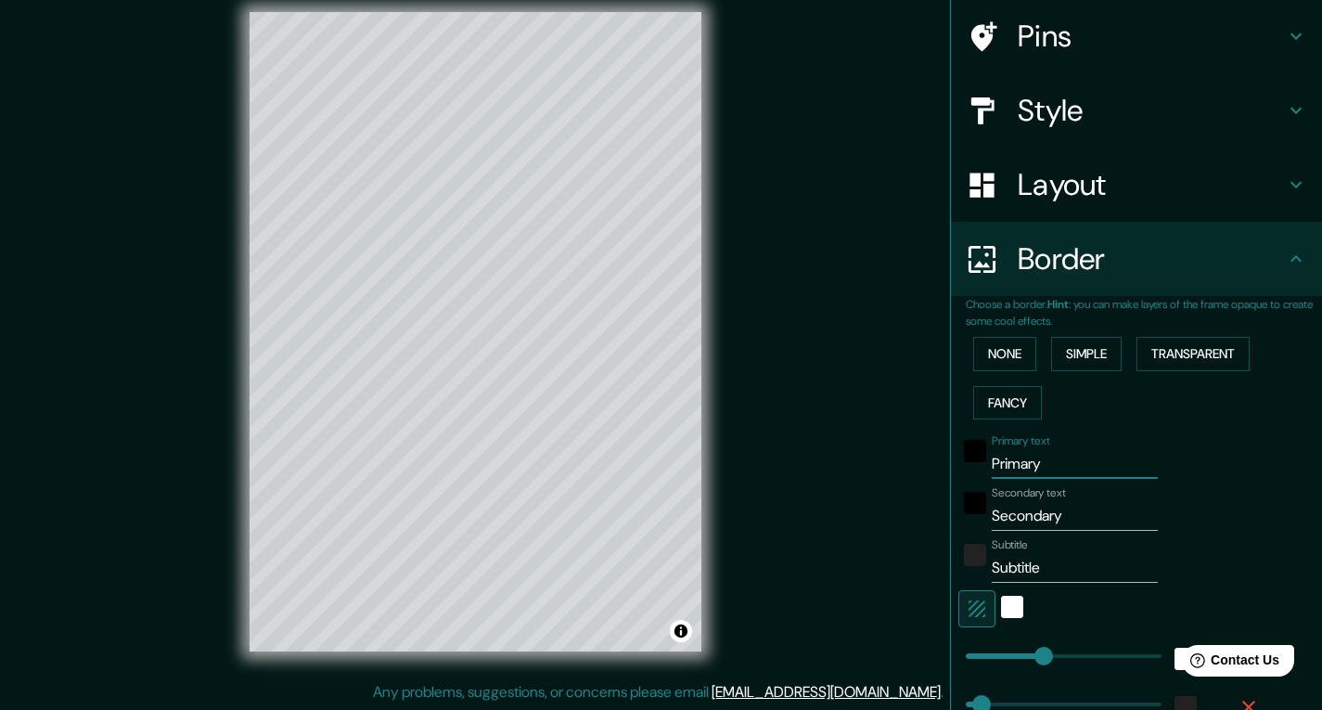
click at [1007, 467] on input "Primary" at bounding box center [1075, 464] width 166 height 30
drag, startPoint x: 1038, startPoint y: 469, endPoint x: 981, endPoint y: 472, distance: 56.7
click at [992, 472] on input "Primary" at bounding box center [1075, 464] width 166 height 30
type input "C"
type input "195"
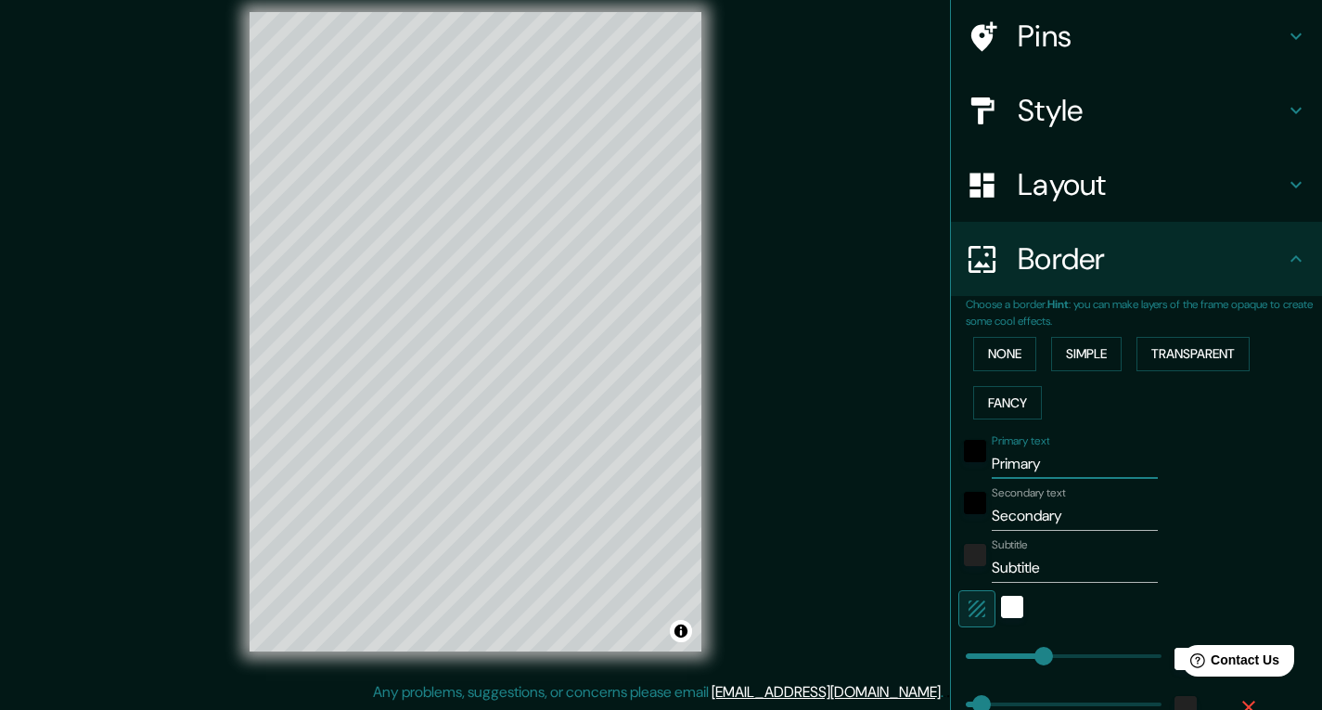
type input "39"
type input "19"
type input "Co"
type input "195"
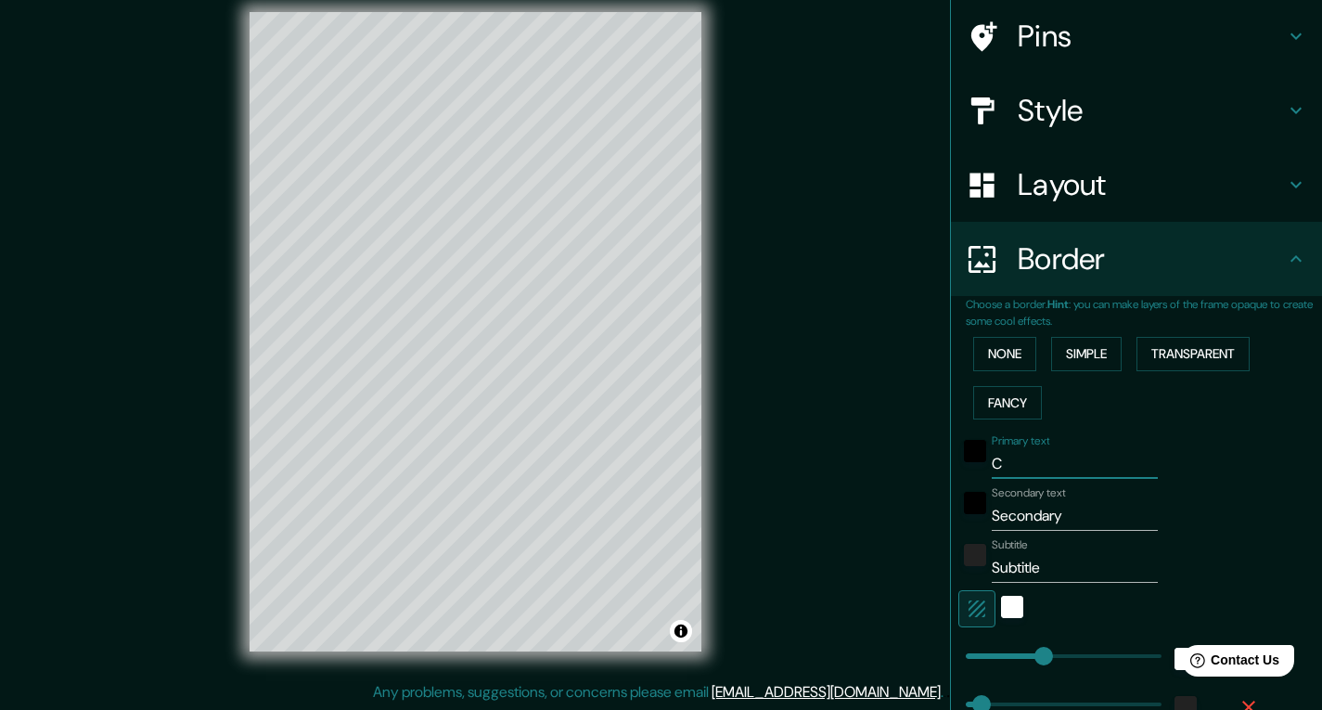
type input "39"
type input "19"
type input "Con"
type input "195"
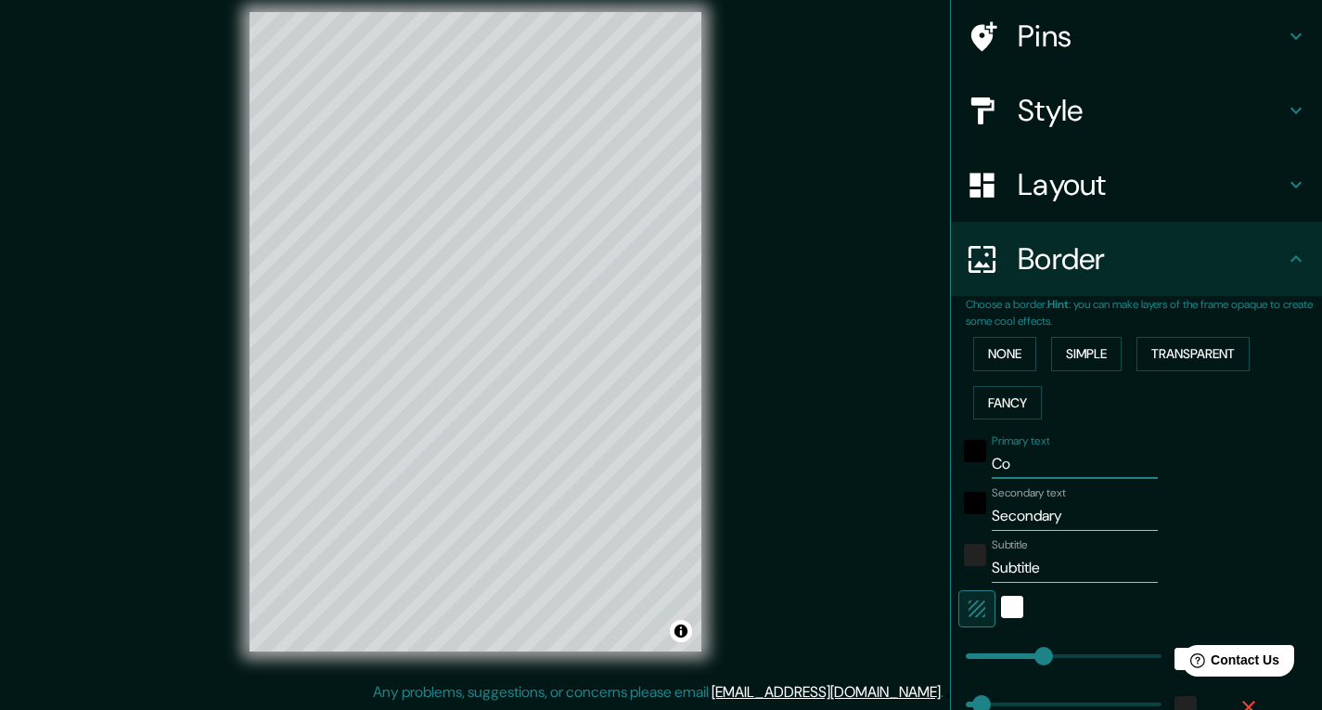
type input "39"
type input "19"
type input "Conc"
type input "195"
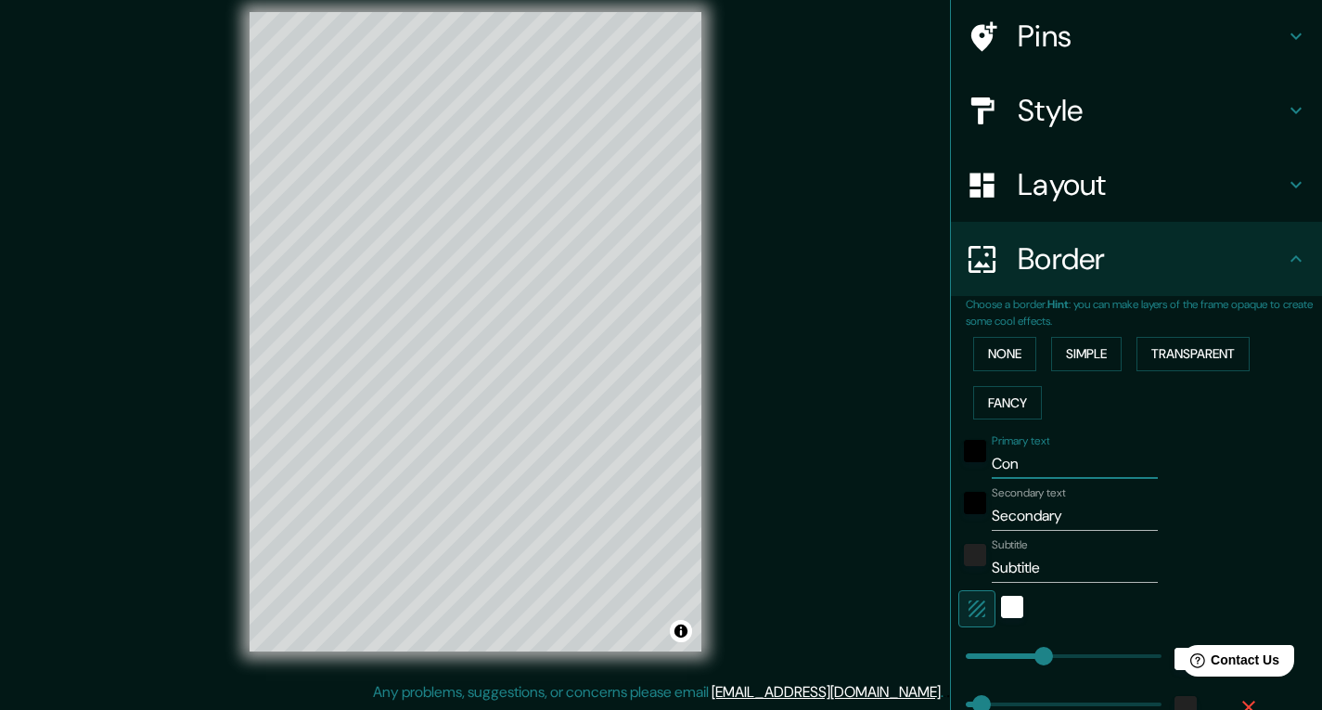
type input "39"
type input "19"
type input "Conce"
type input "195"
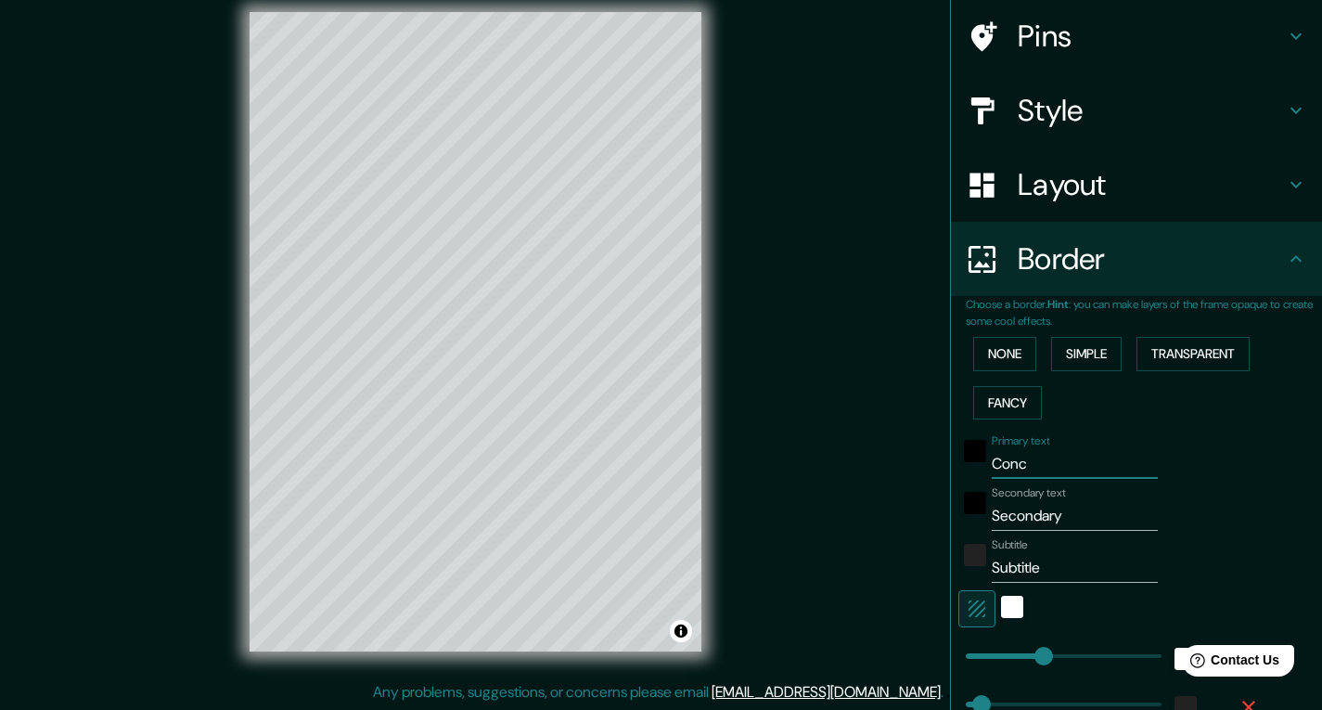
type input "39"
type input "19"
type input "Concep"
type input "195"
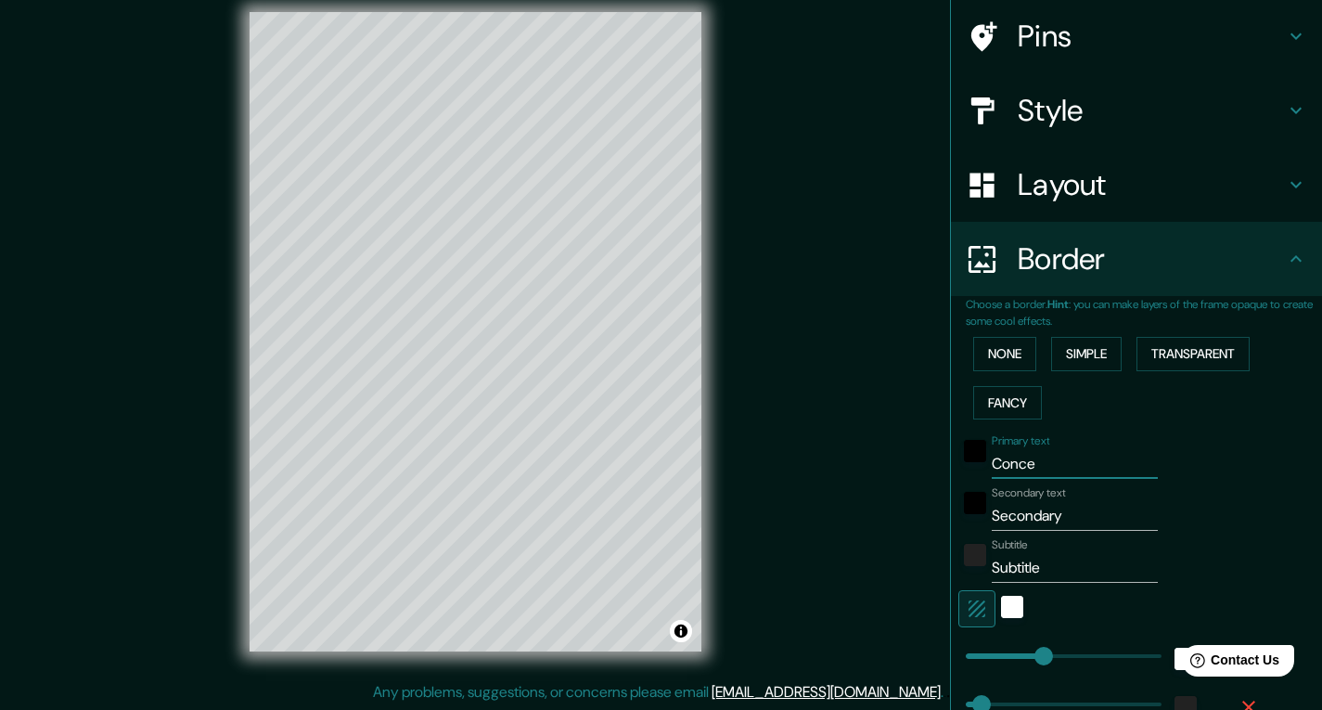
type input "39"
type input "19"
type input "Concepc"
type input "195"
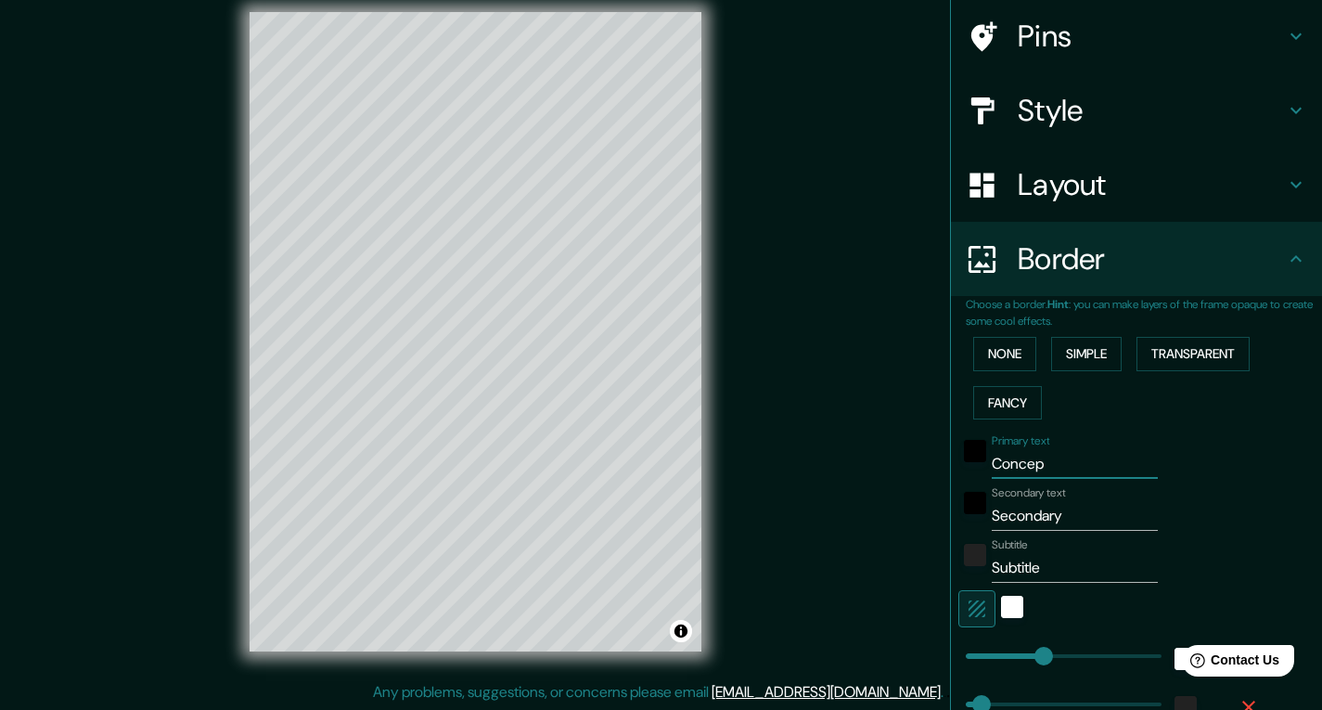
type input "39"
type input "19"
type input "[PERSON_NAME]"
type input "195"
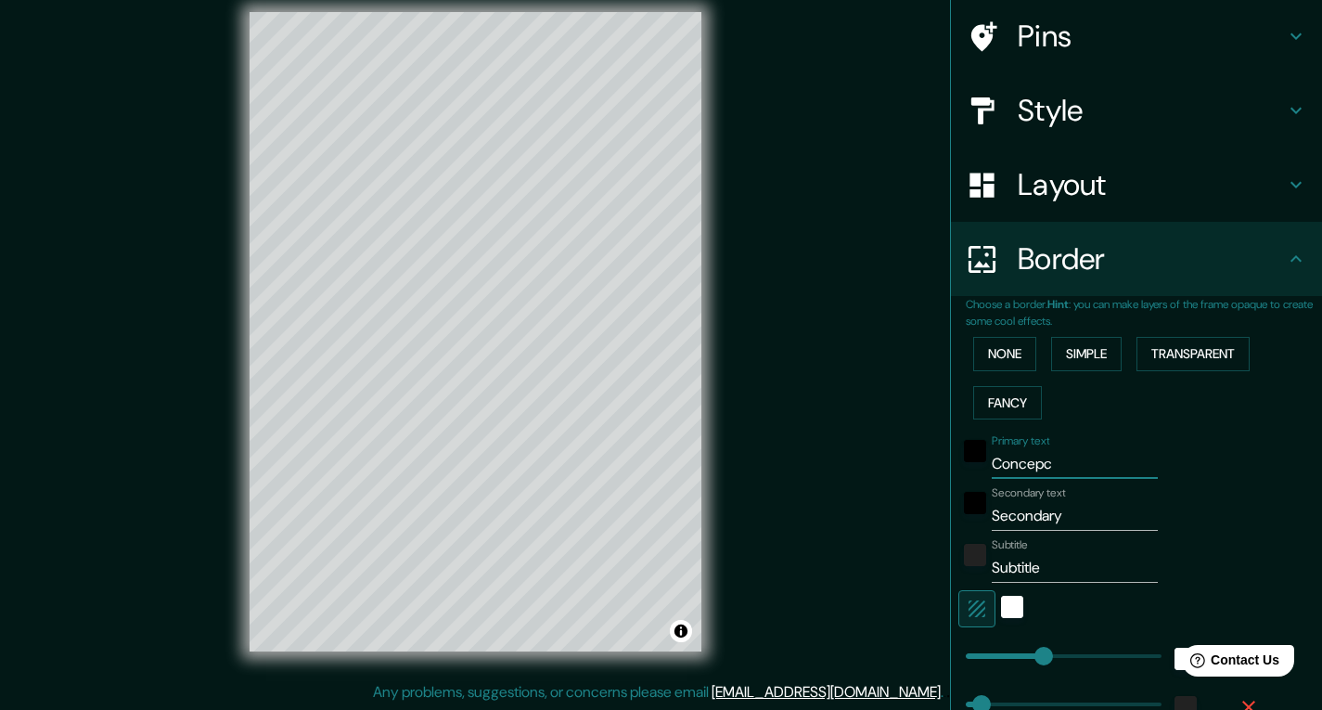
type input "39"
type input "19"
type input "Concepció"
type input "195"
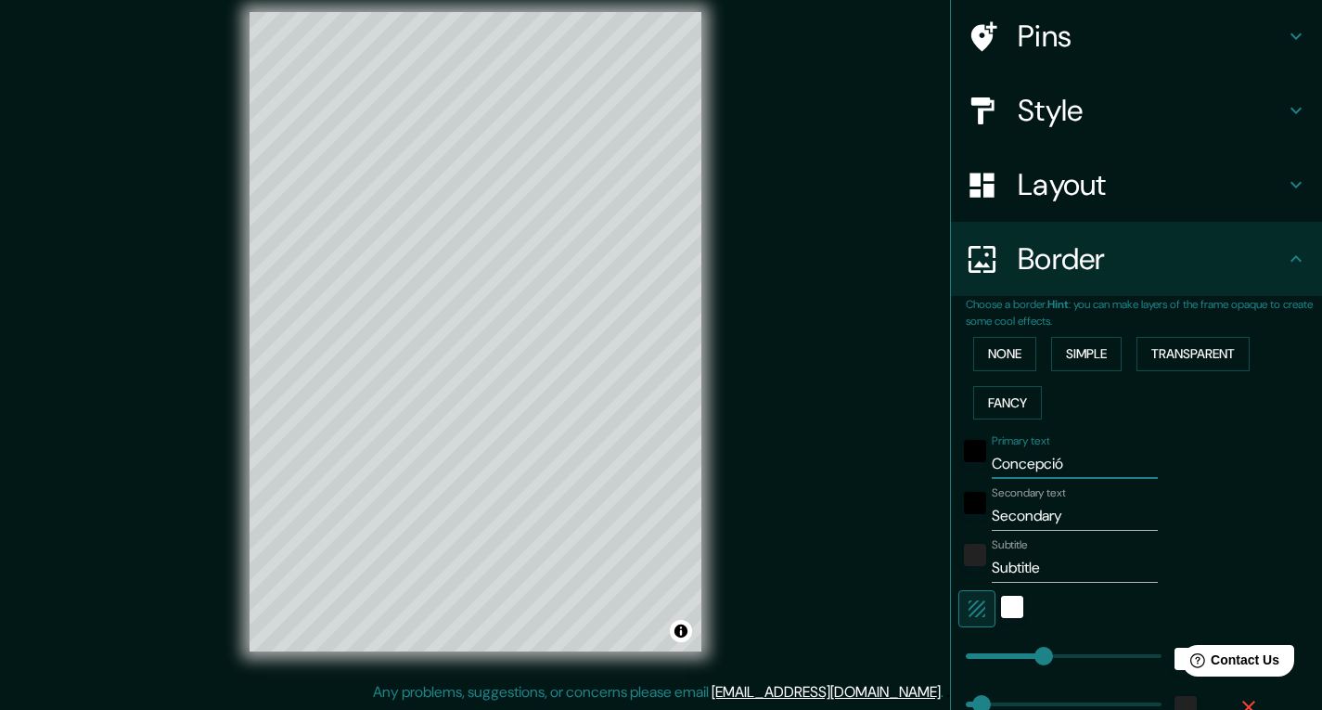
type input "39"
type input "19"
type input "Concepción"
type input "195"
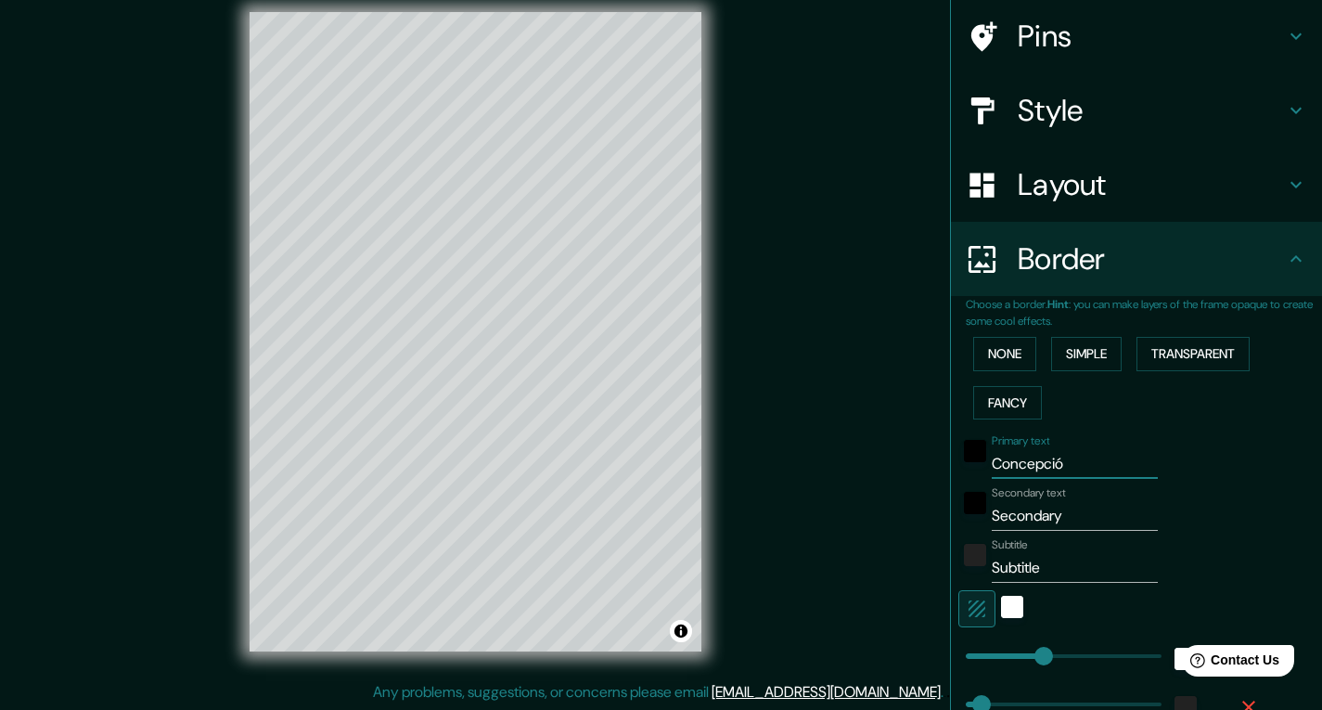
type input "39"
type input "19"
type input "Concepción"
drag, startPoint x: 1059, startPoint y: 517, endPoint x: 968, endPoint y: 520, distance: 91.0
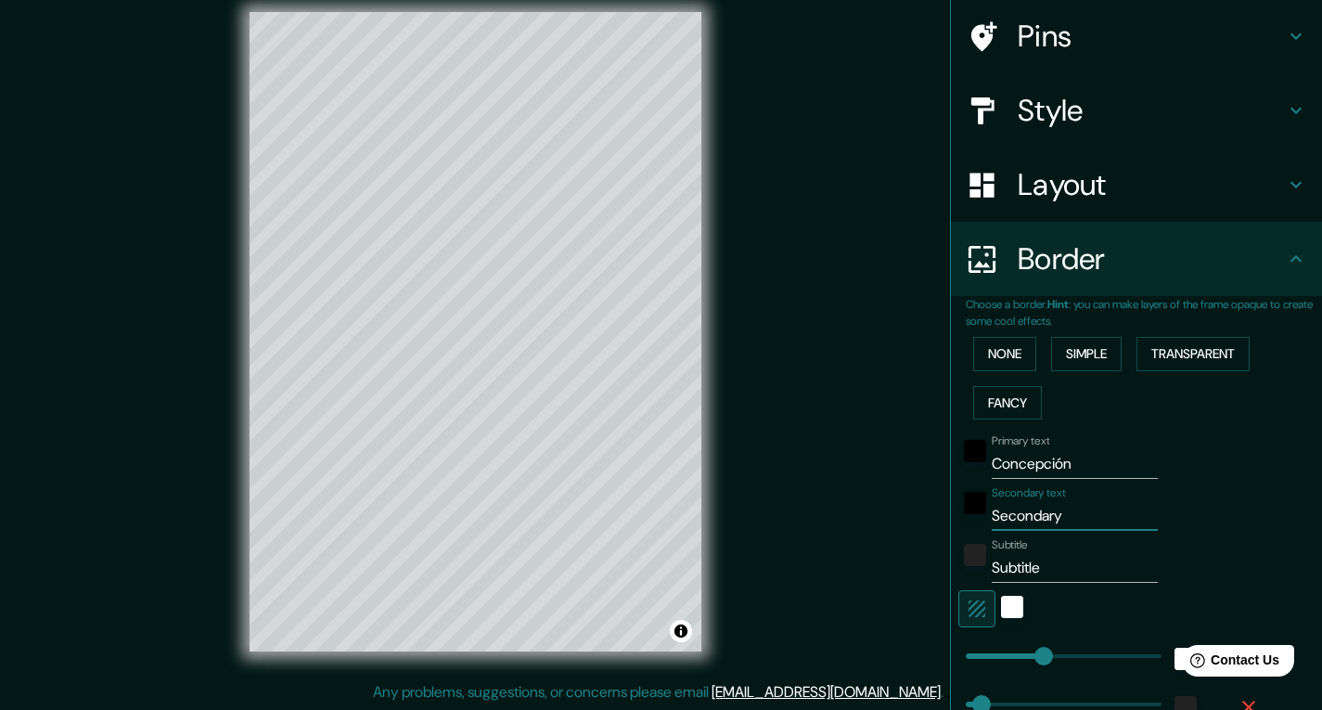
click at [968, 520] on div "Secondary text Secondary" at bounding box center [1110, 508] width 304 height 45
type input "C"
type input "195"
type input "39"
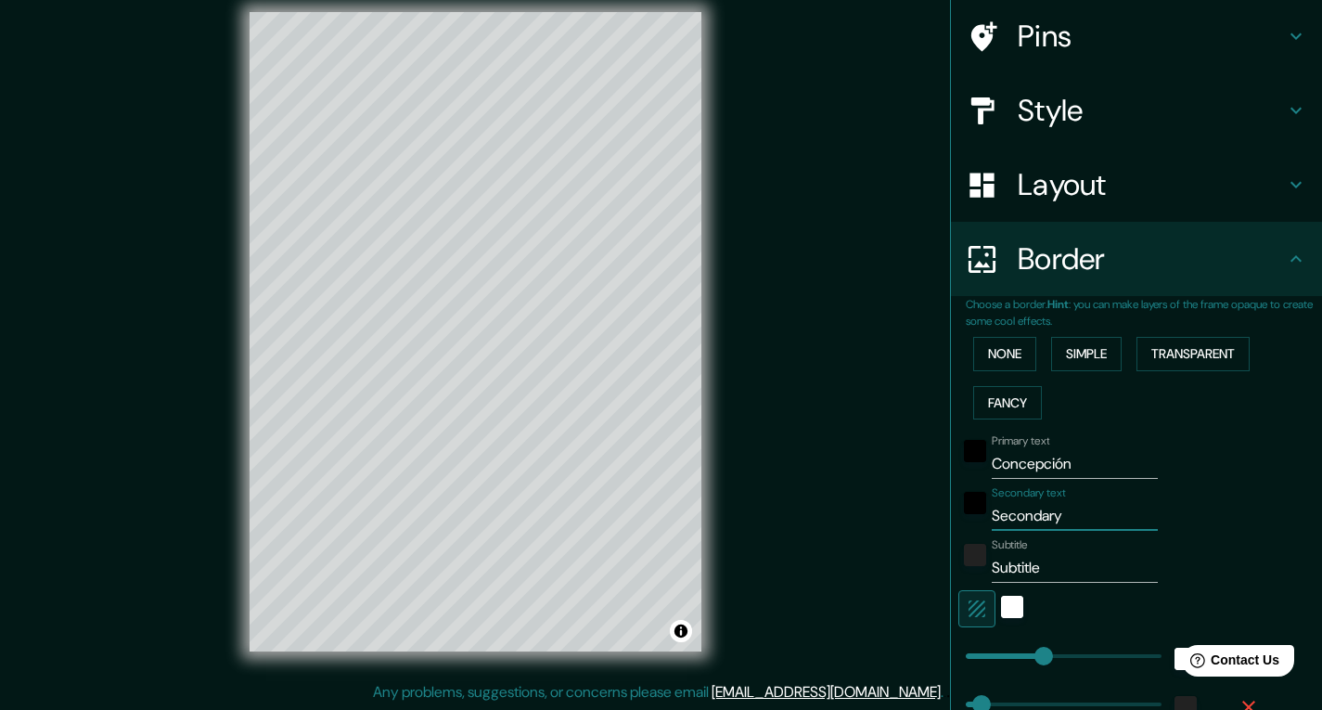
type input "19"
type input "Ch"
type input "195"
type input "39"
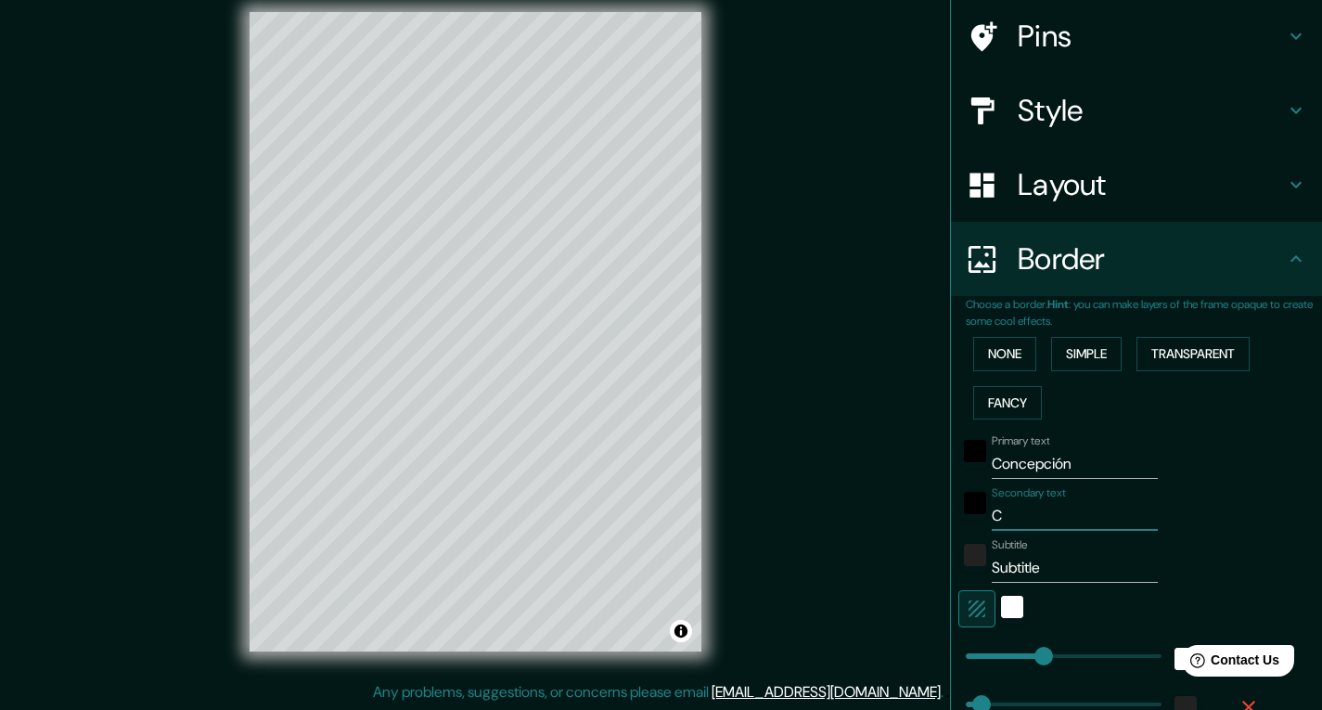
type input "19"
type input "Chi"
type input "195"
type input "39"
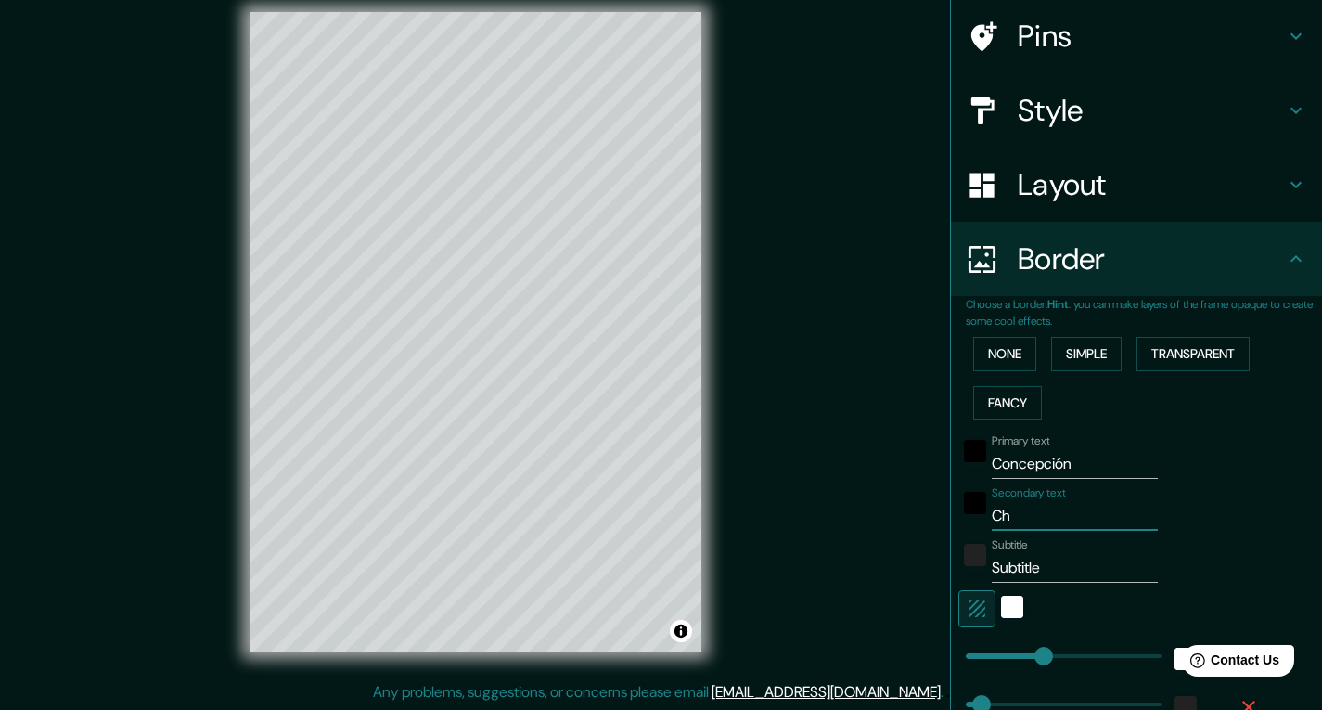
type input "19"
type input "Chil"
type input "195"
type input "39"
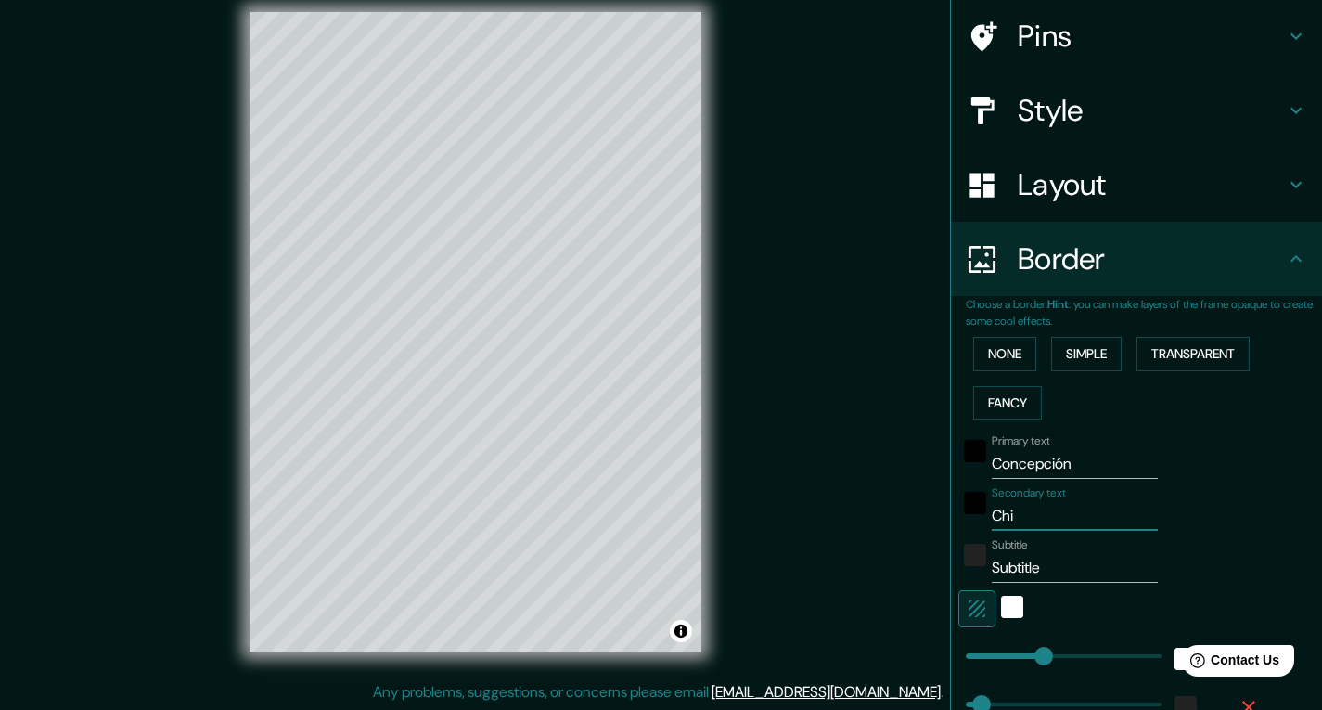
type input "19"
type input "[GEOGRAPHIC_DATA]"
type input "195"
type input "39"
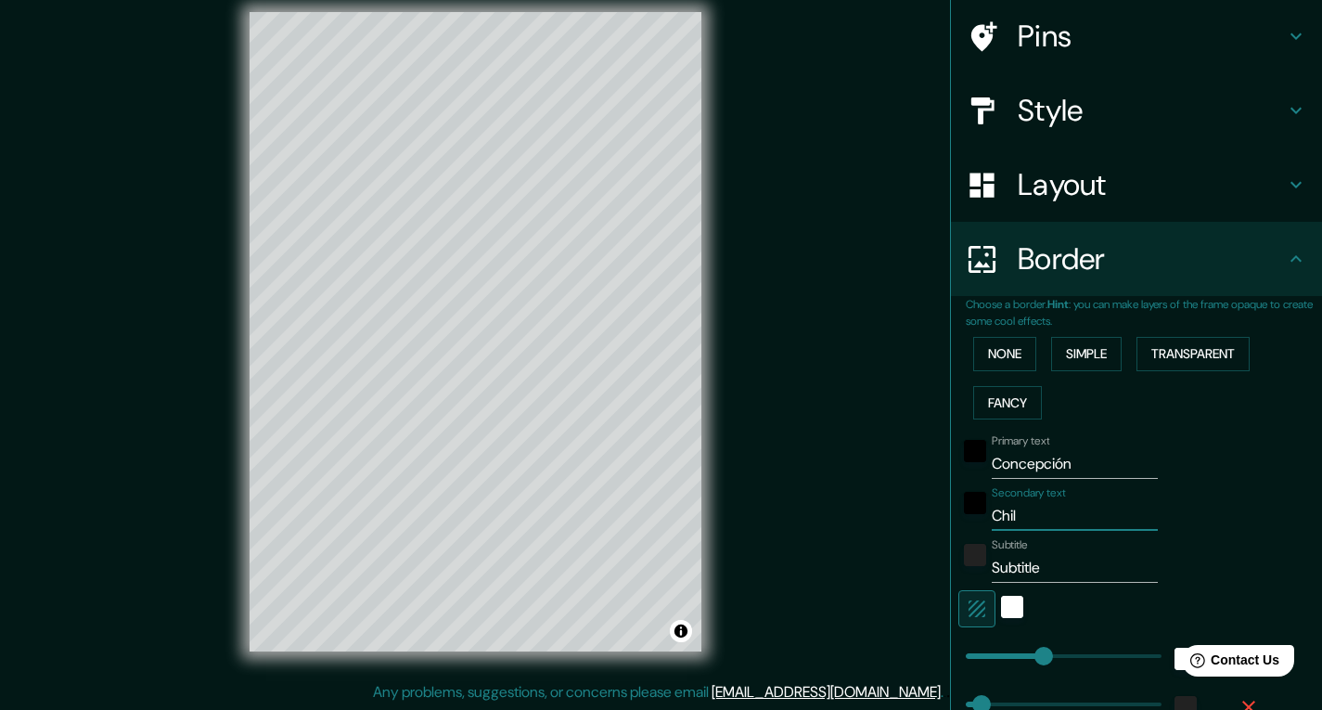
type input "19"
type input "[GEOGRAPHIC_DATA]"
drag, startPoint x: 1047, startPoint y: 569, endPoint x: 978, endPoint y: 570, distance: 69.6
click at [992, 570] on input "Subtitle" at bounding box center [1075, 568] width 166 height 30
